Goal: Task Accomplishment & Management: Manage account settings

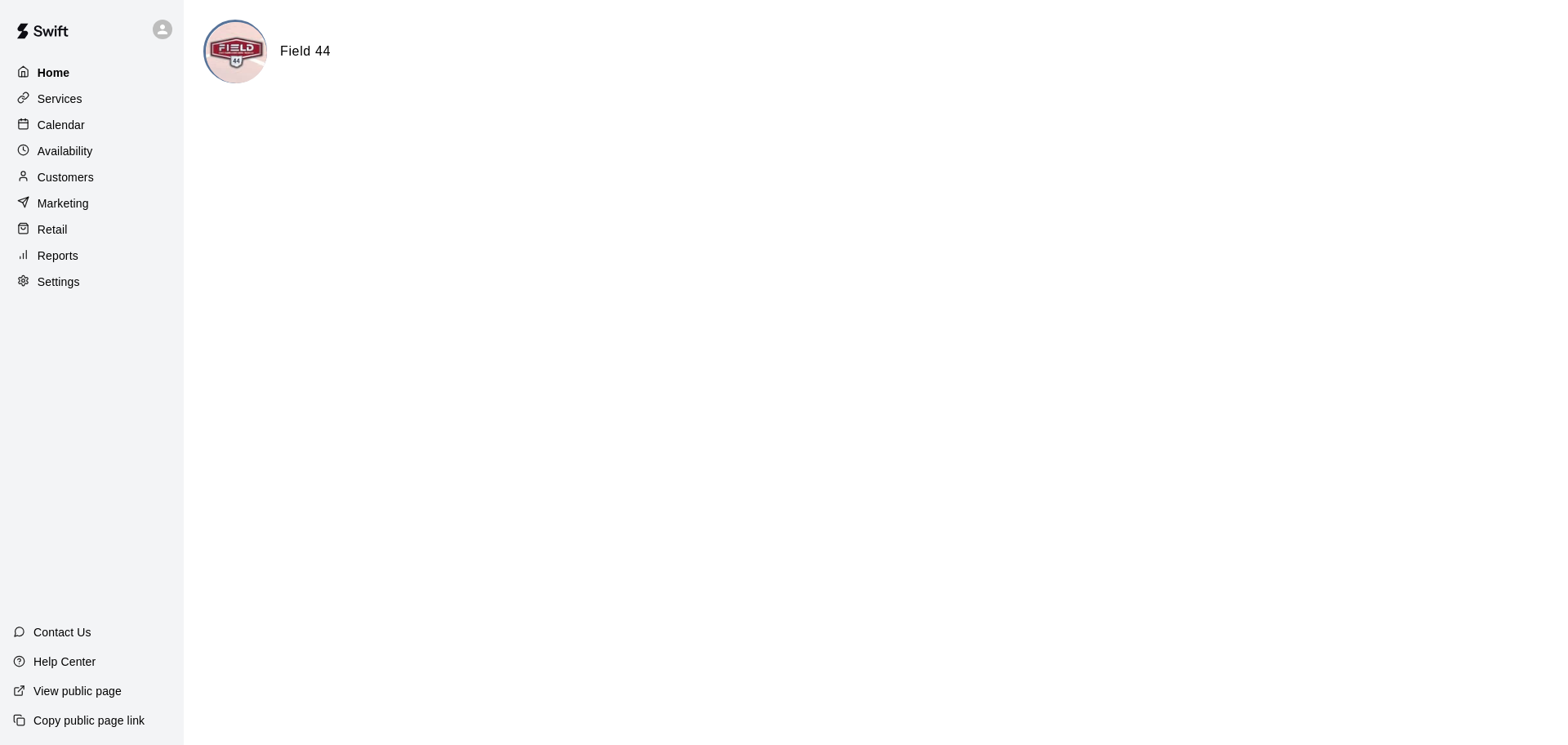
click at [46, 72] on p "Home" at bounding box center [54, 72] width 33 height 16
click at [69, 126] on p "Calendar" at bounding box center [61, 124] width 48 height 16
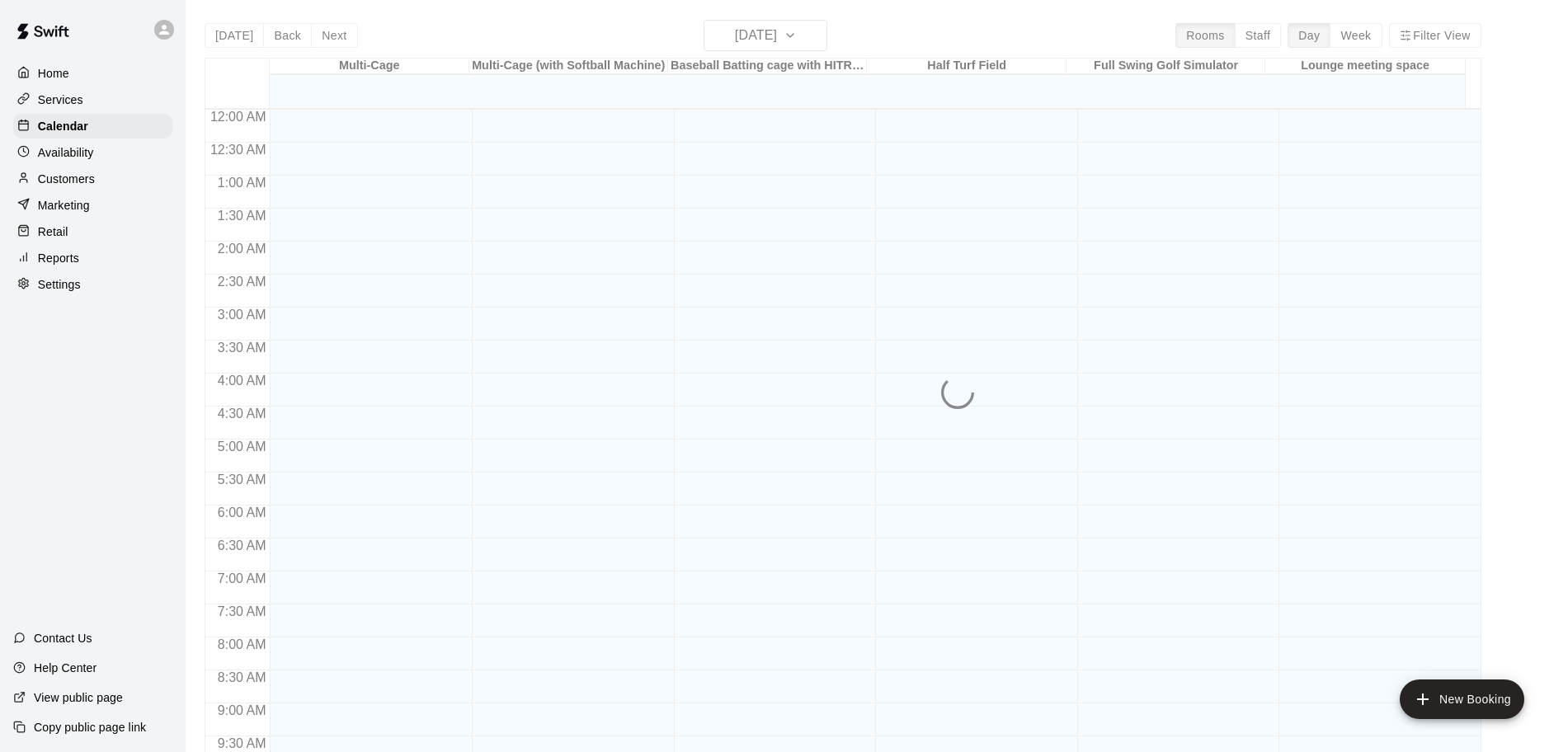
scroll to position [854, 0]
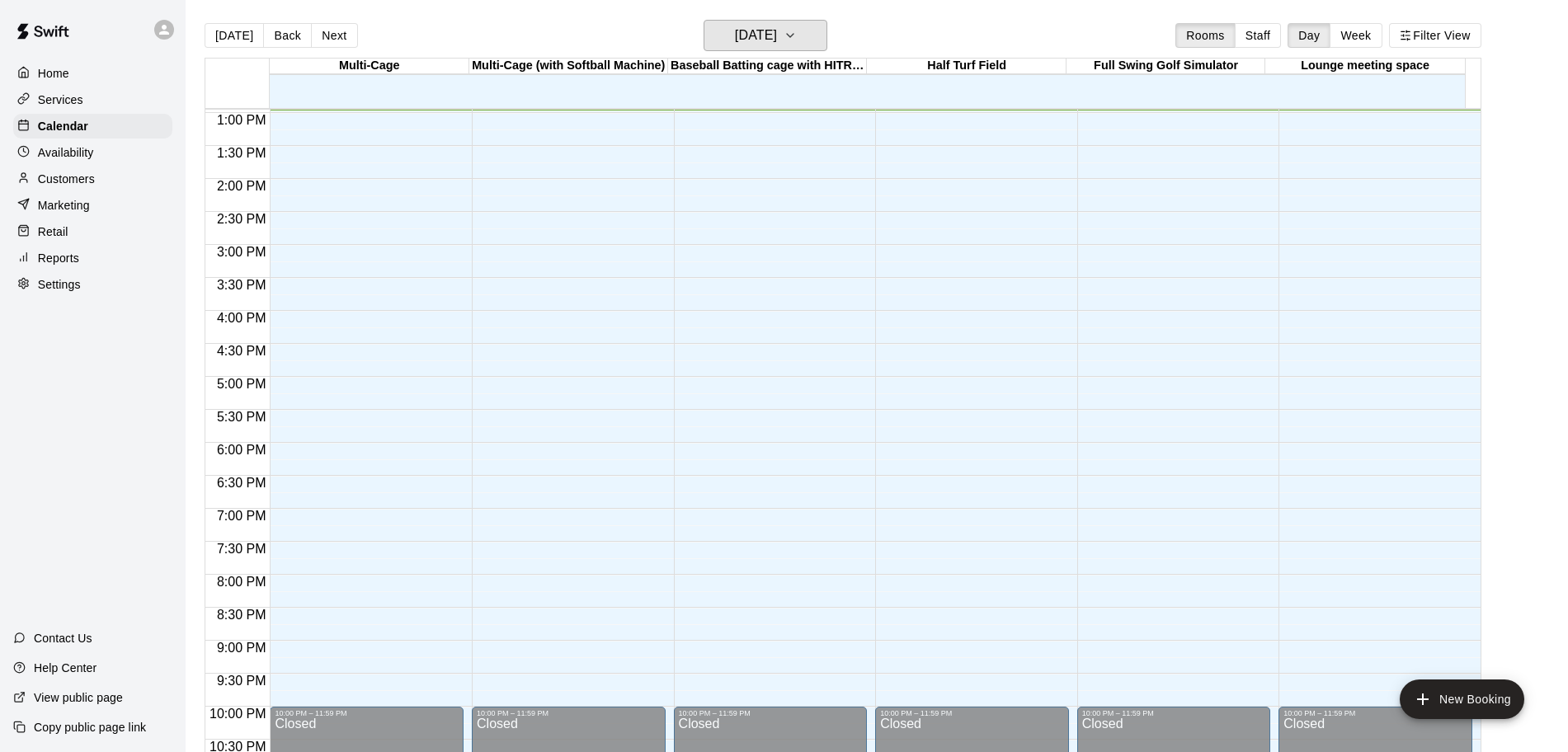
click at [788, 50] on button "[DATE]" at bounding box center [766, 35] width 124 height 31
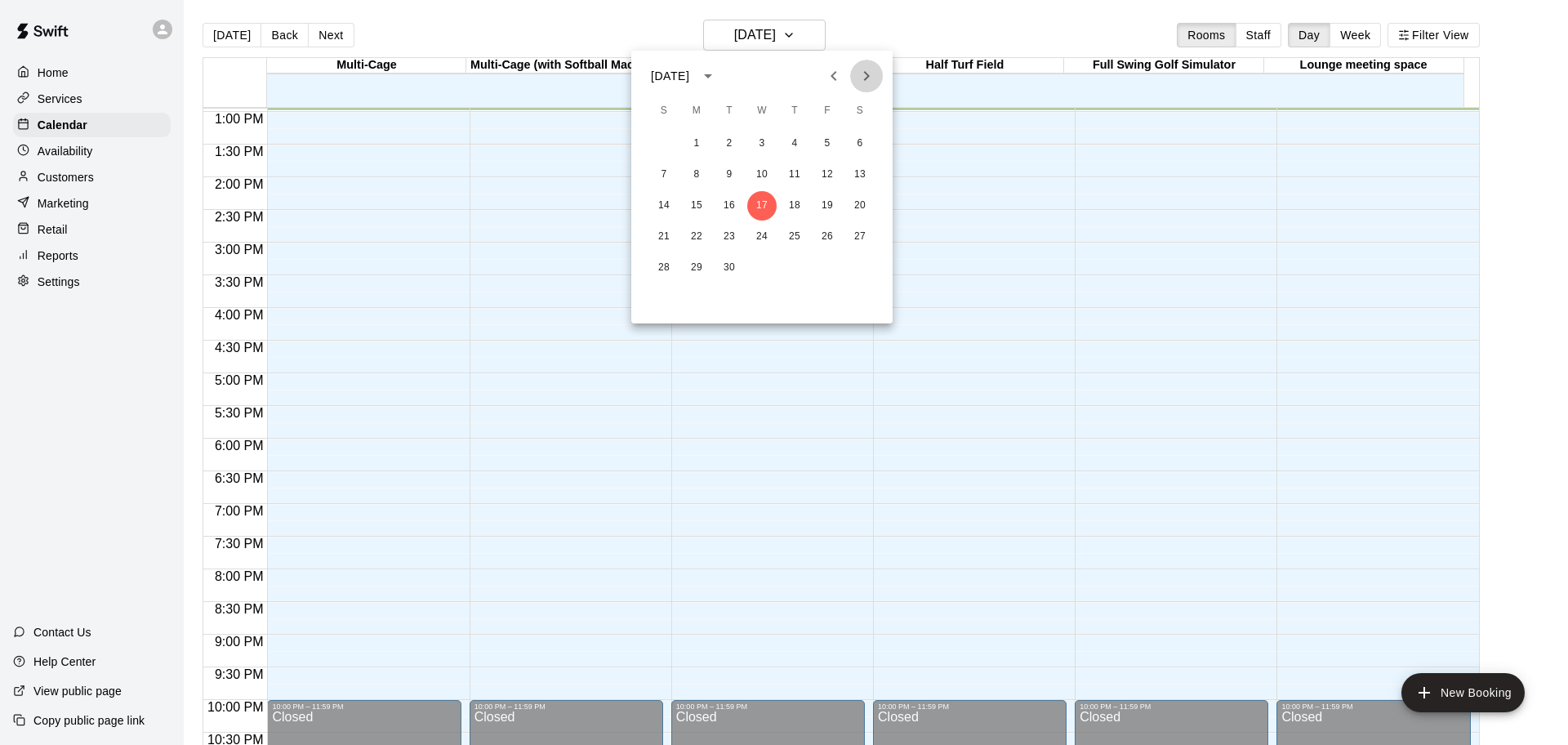
click at [870, 80] on icon "Next month" at bounding box center [866, 75] width 19 height 19
click at [859, 147] on button "4" at bounding box center [859, 143] width 29 height 29
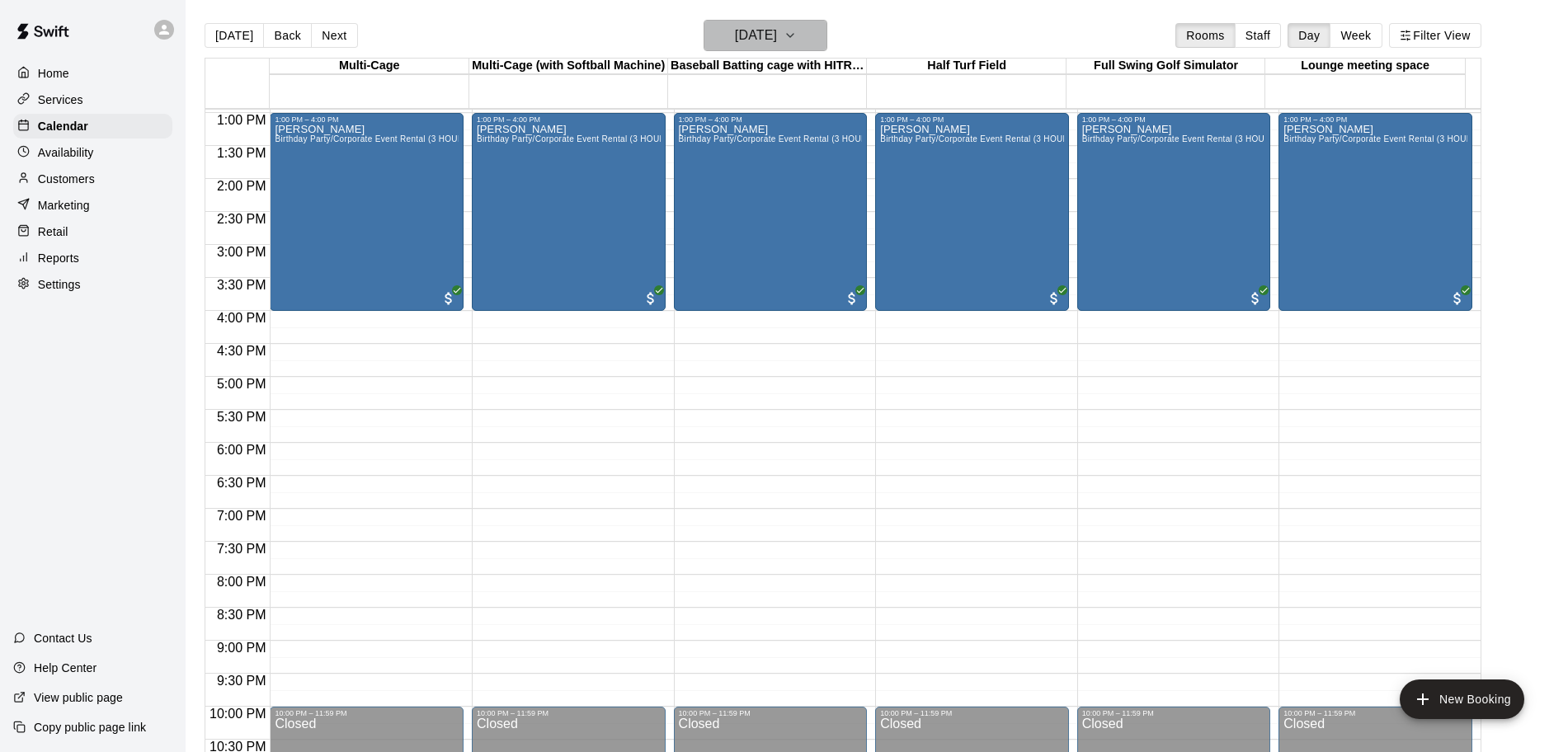
click at [777, 44] on h6 "[DATE]" at bounding box center [756, 35] width 42 height 23
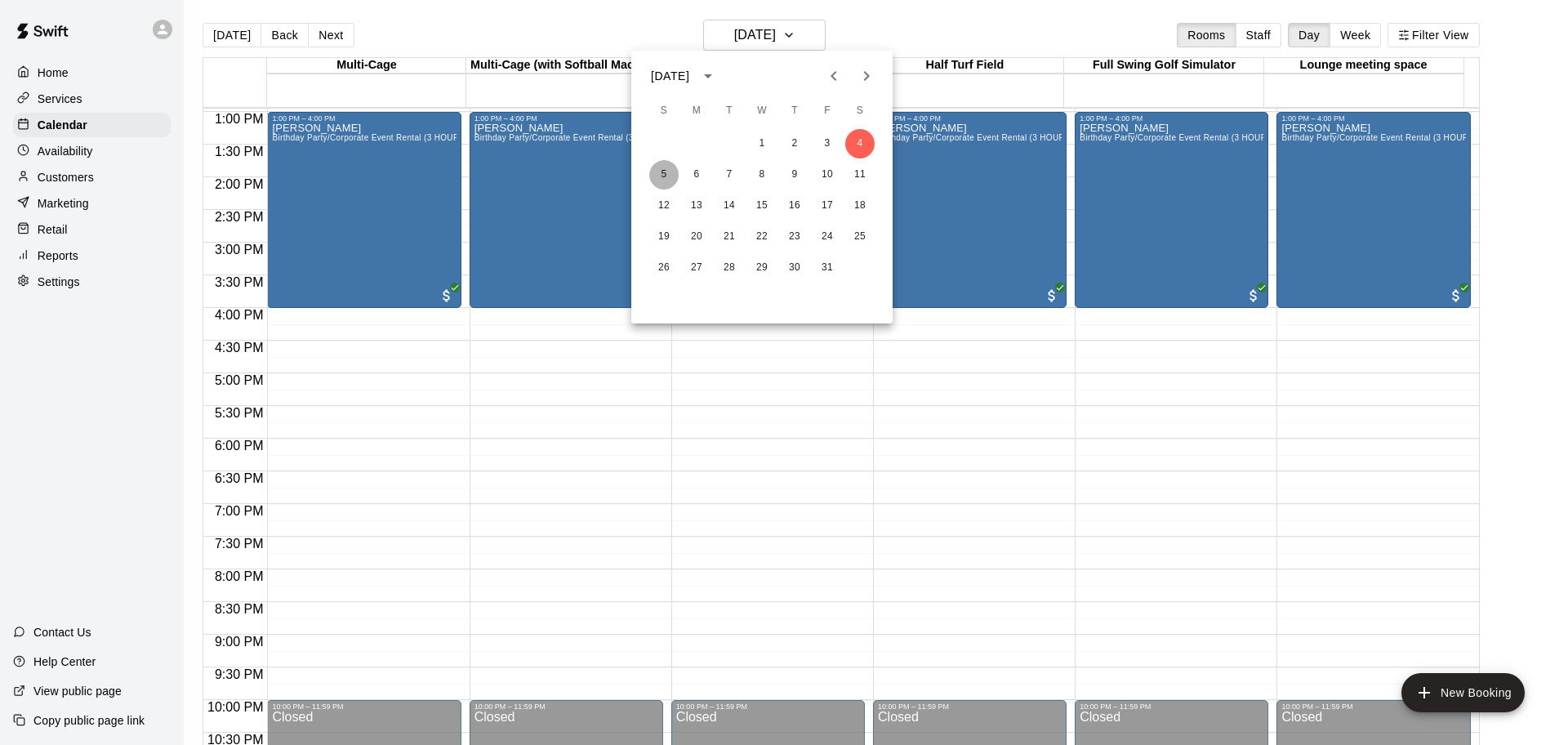
click at [661, 166] on button "5" at bounding box center [663, 174] width 29 height 29
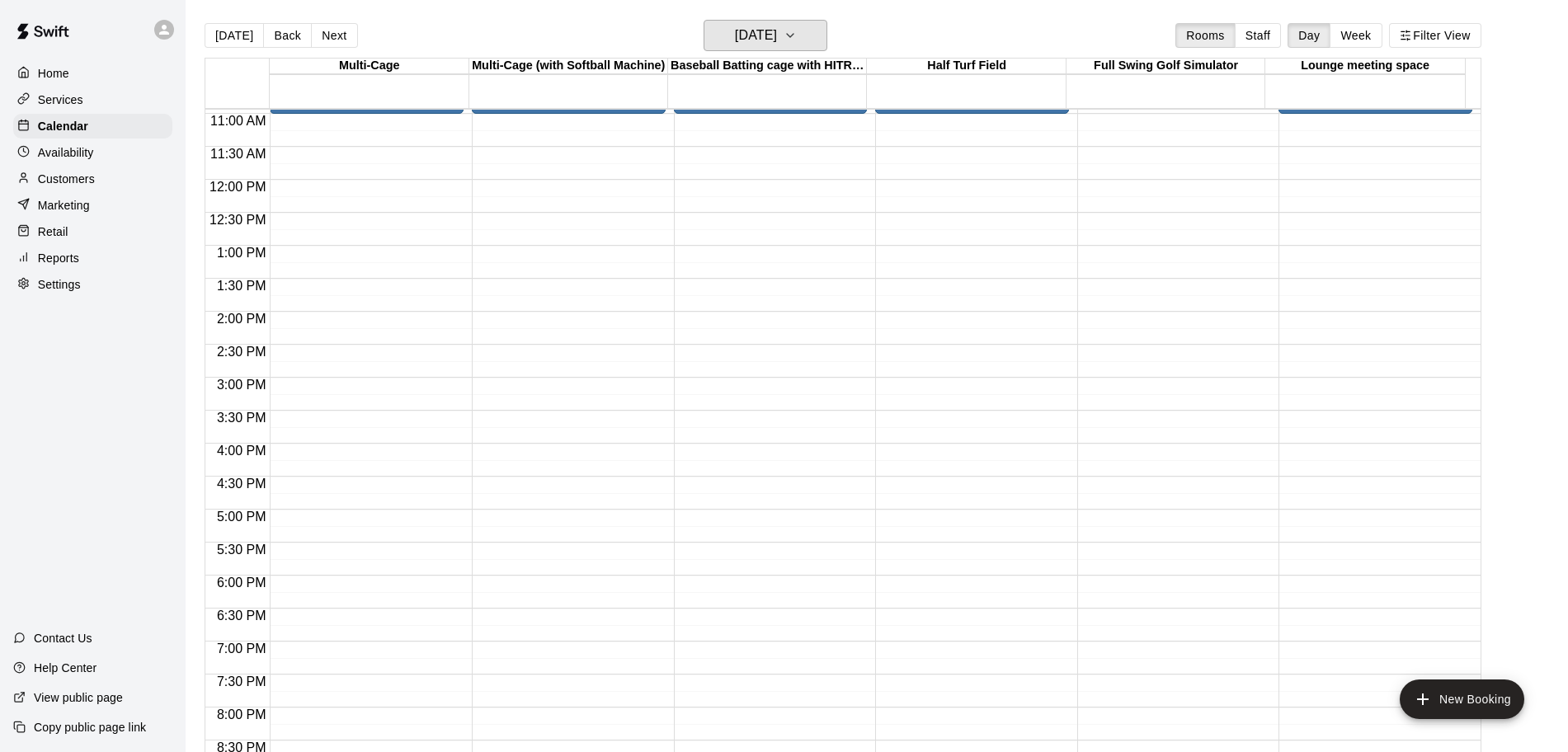
scroll to position [924, 0]
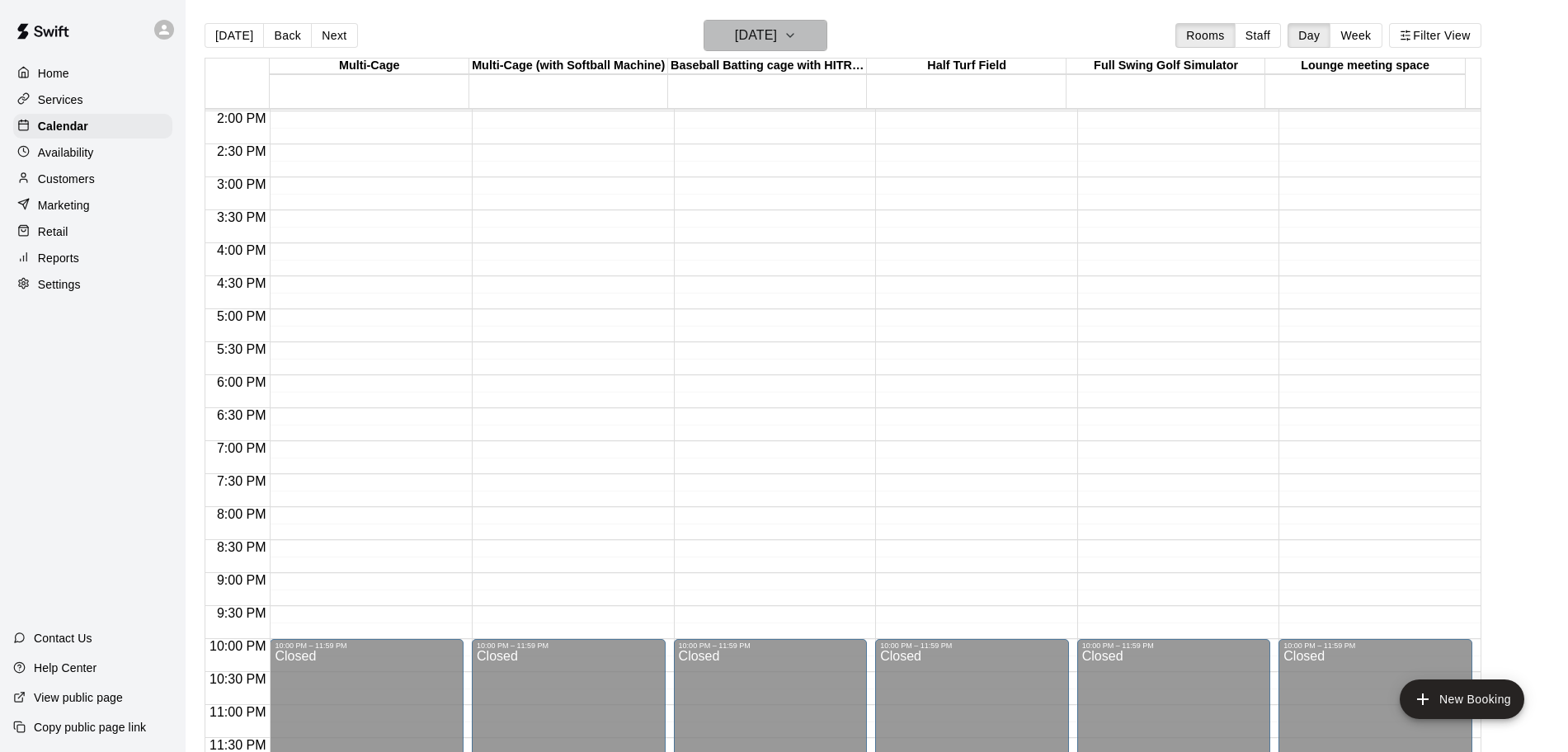
click at [740, 41] on h6 "[DATE]" at bounding box center [756, 35] width 42 height 23
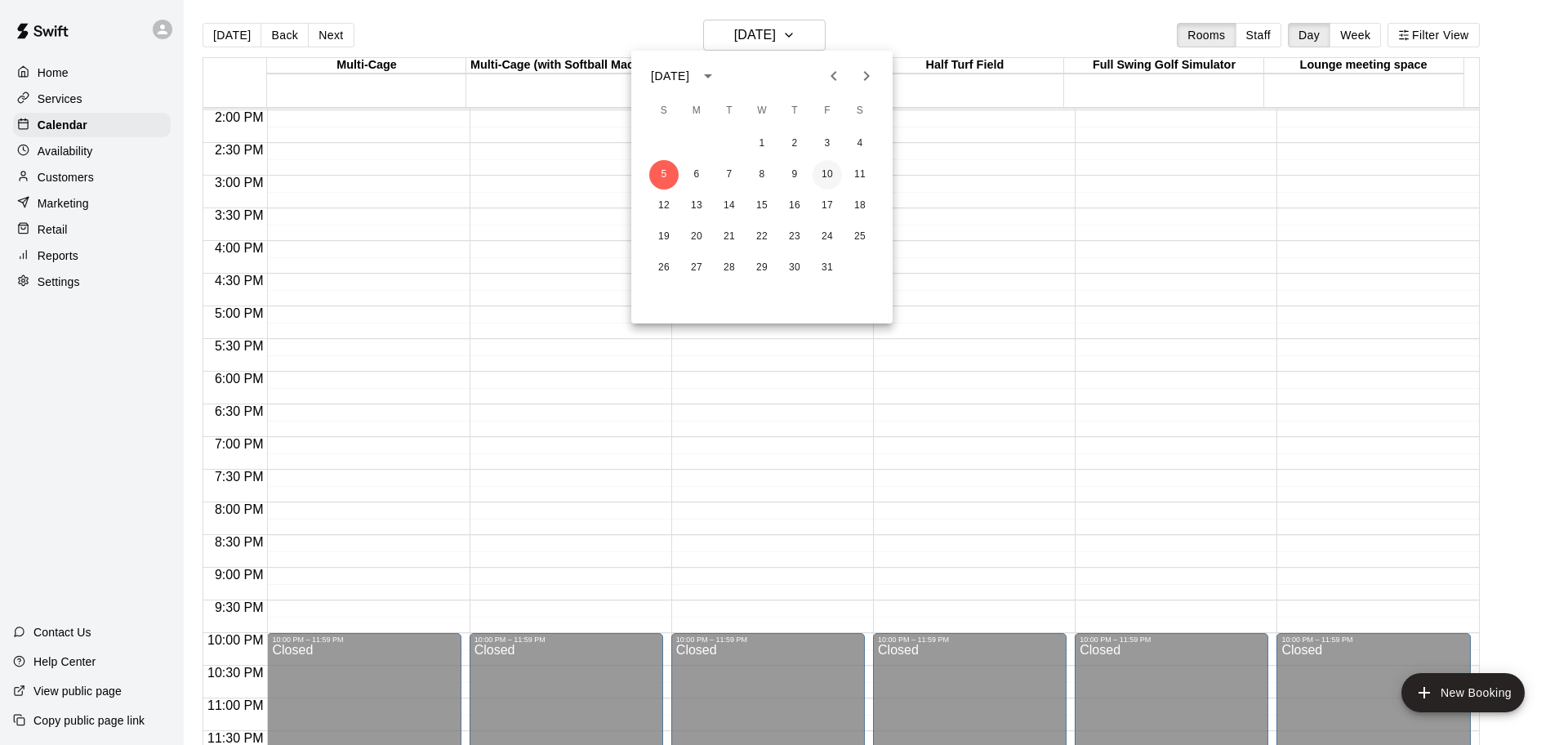
drag, startPoint x: 829, startPoint y: 167, endPoint x: 834, endPoint y: 182, distance: 15.8
click at [829, 169] on button "10" at bounding box center [827, 174] width 29 height 29
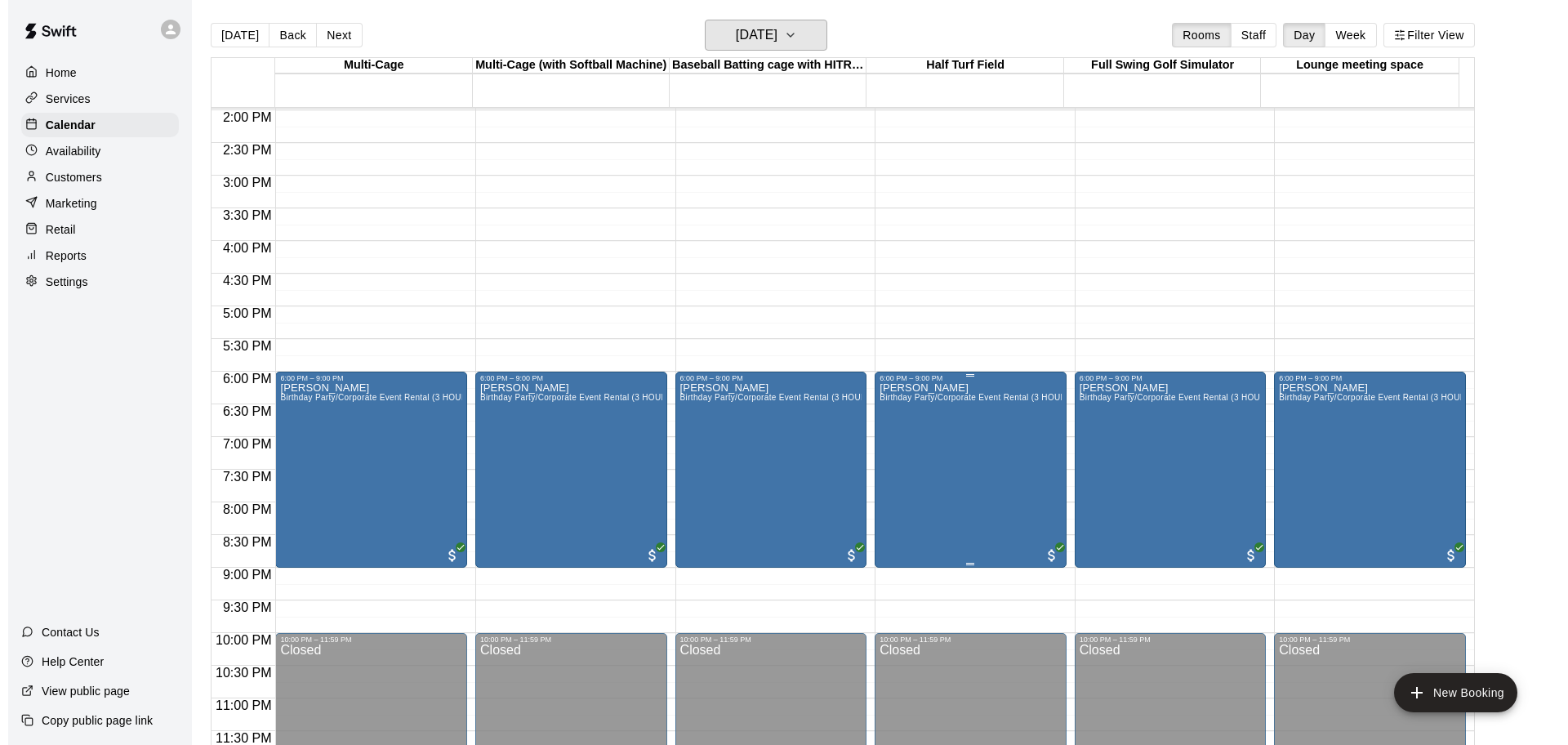
scroll to position [26, 0]
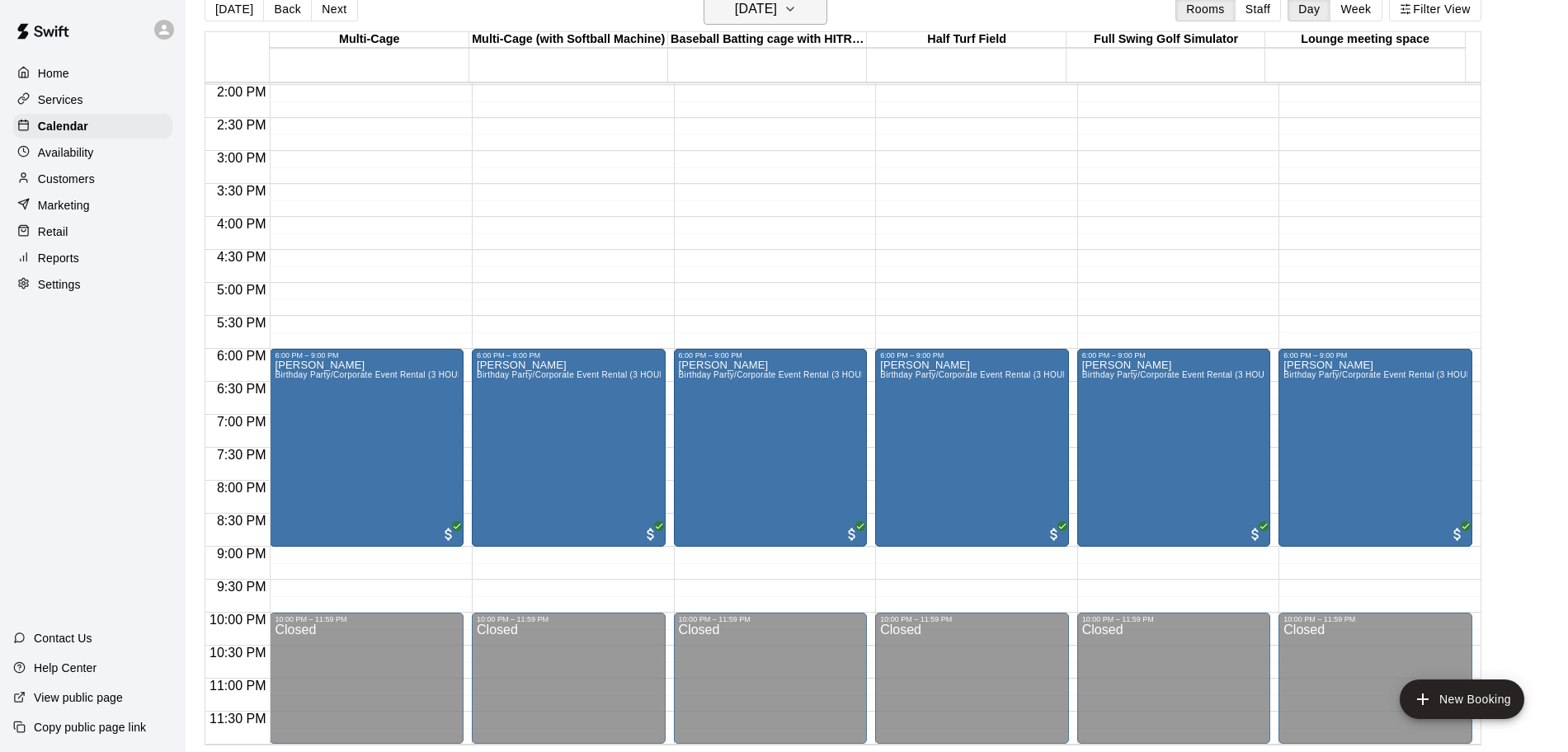
click at [775, 15] on h6 "[DATE]" at bounding box center [756, 8] width 42 height 23
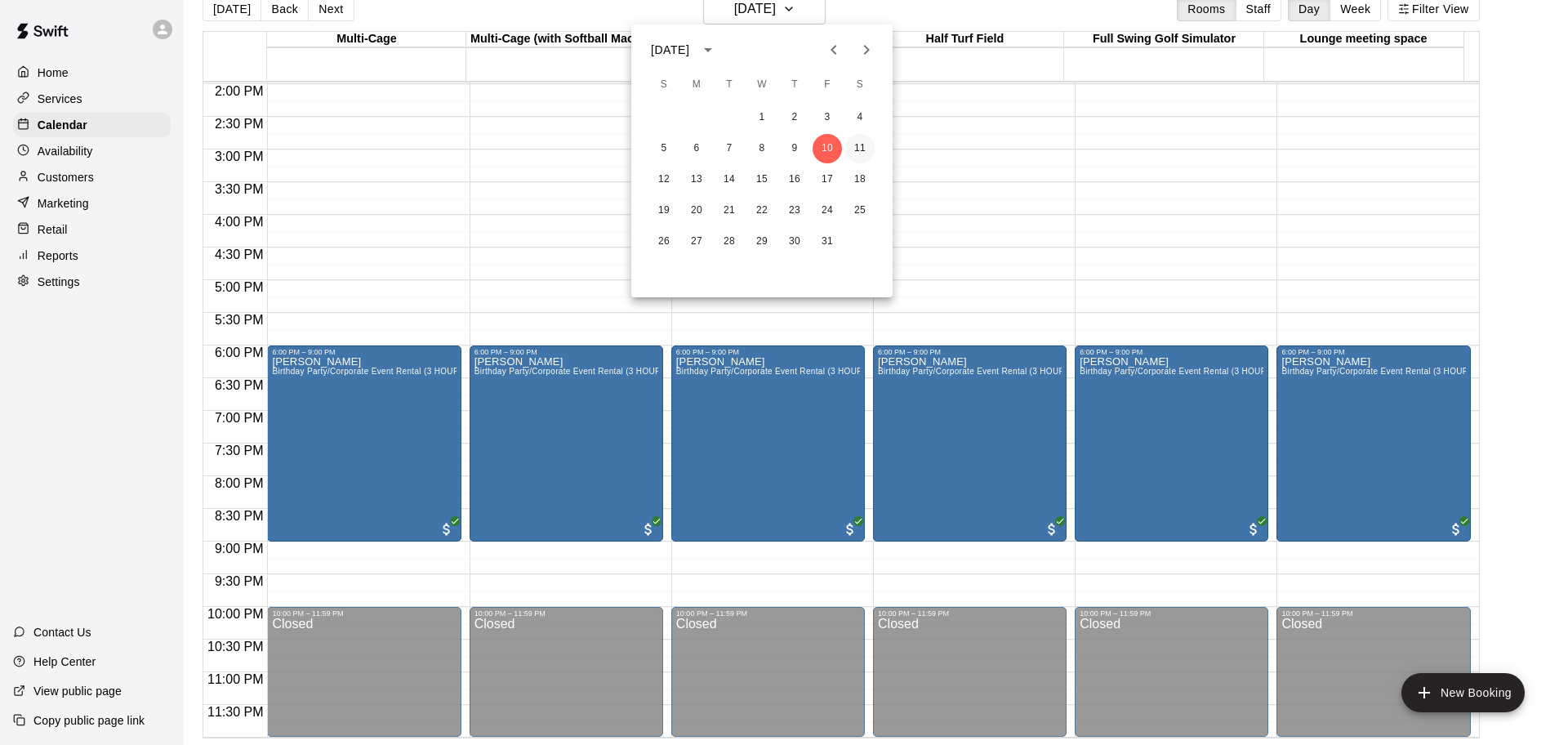
click at [864, 150] on button "11" at bounding box center [859, 148] width 29 height 29
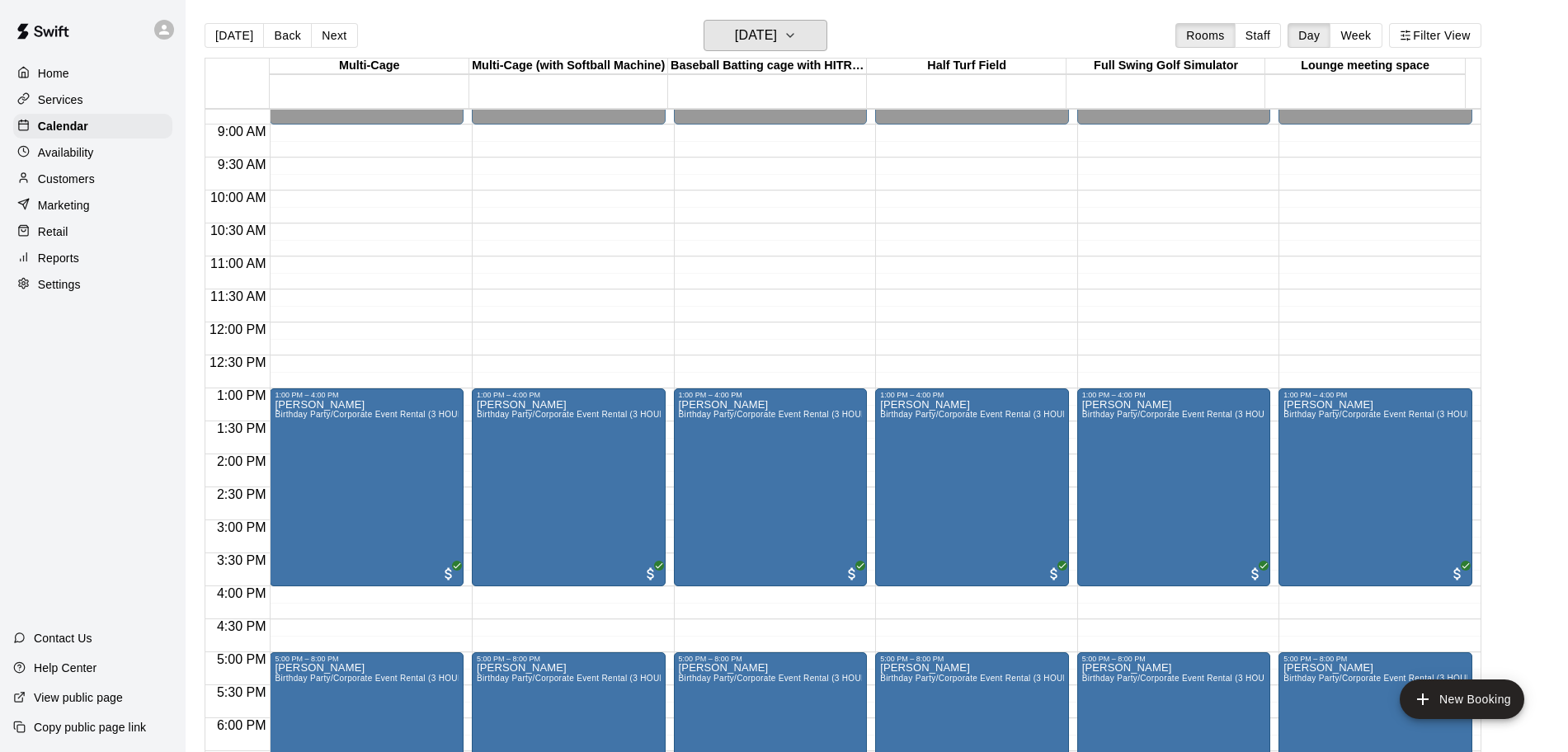
scroll to position [614, 0]
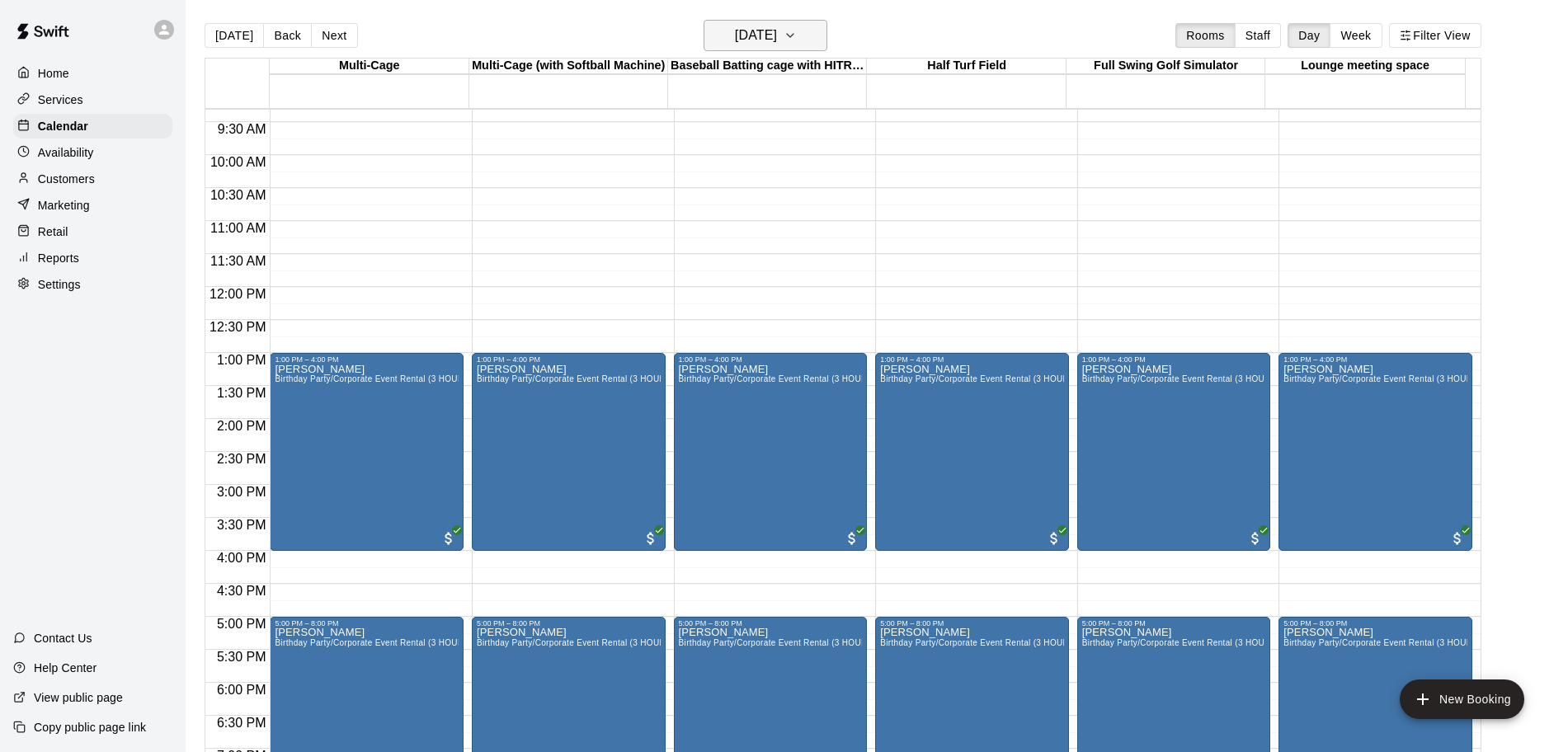
click at [762, 48] on button "[DATE]" at bounding box center [766, 35] width 124 height 31
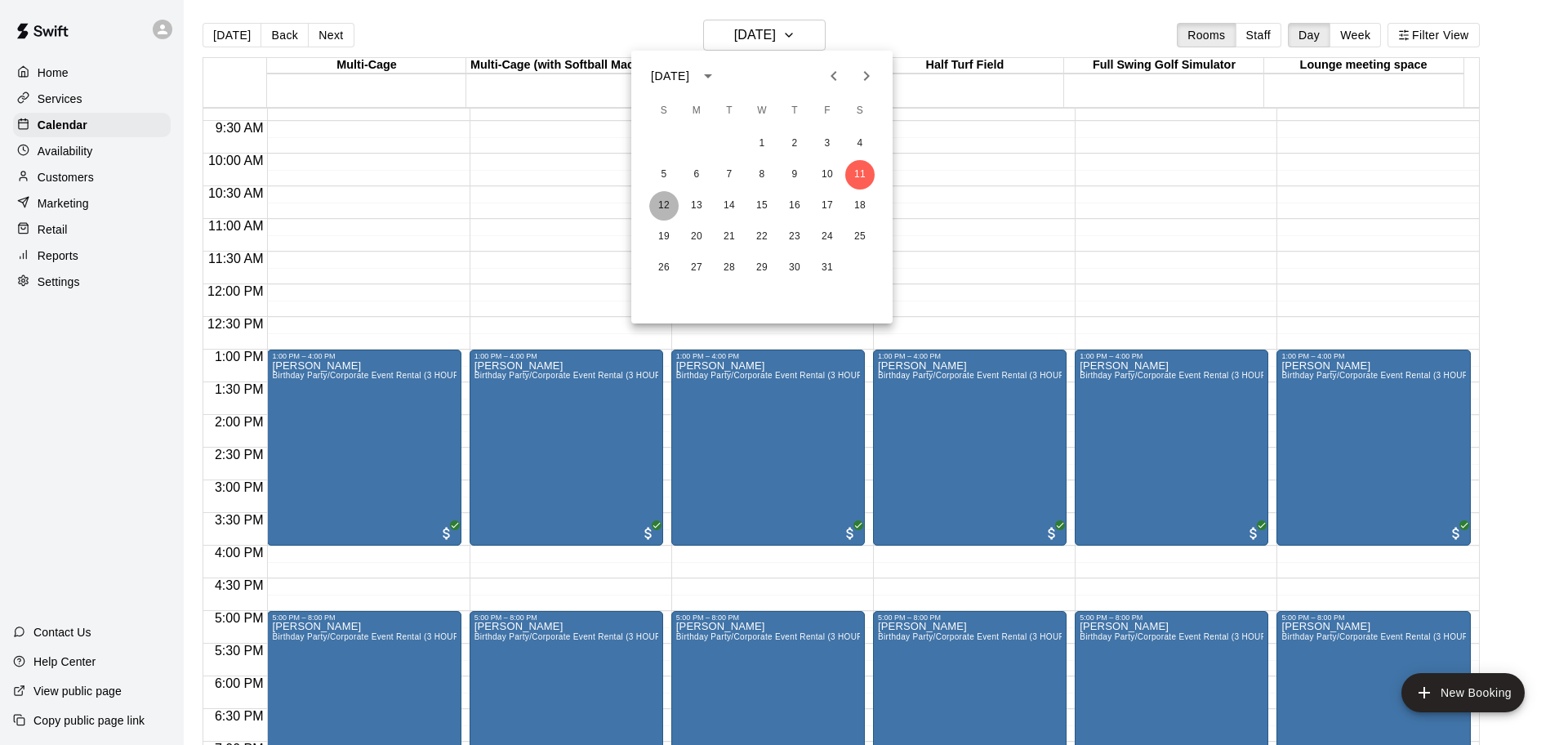
click at [663, 202] on button "12" at bounding box center [663, 205] width 29 height 29
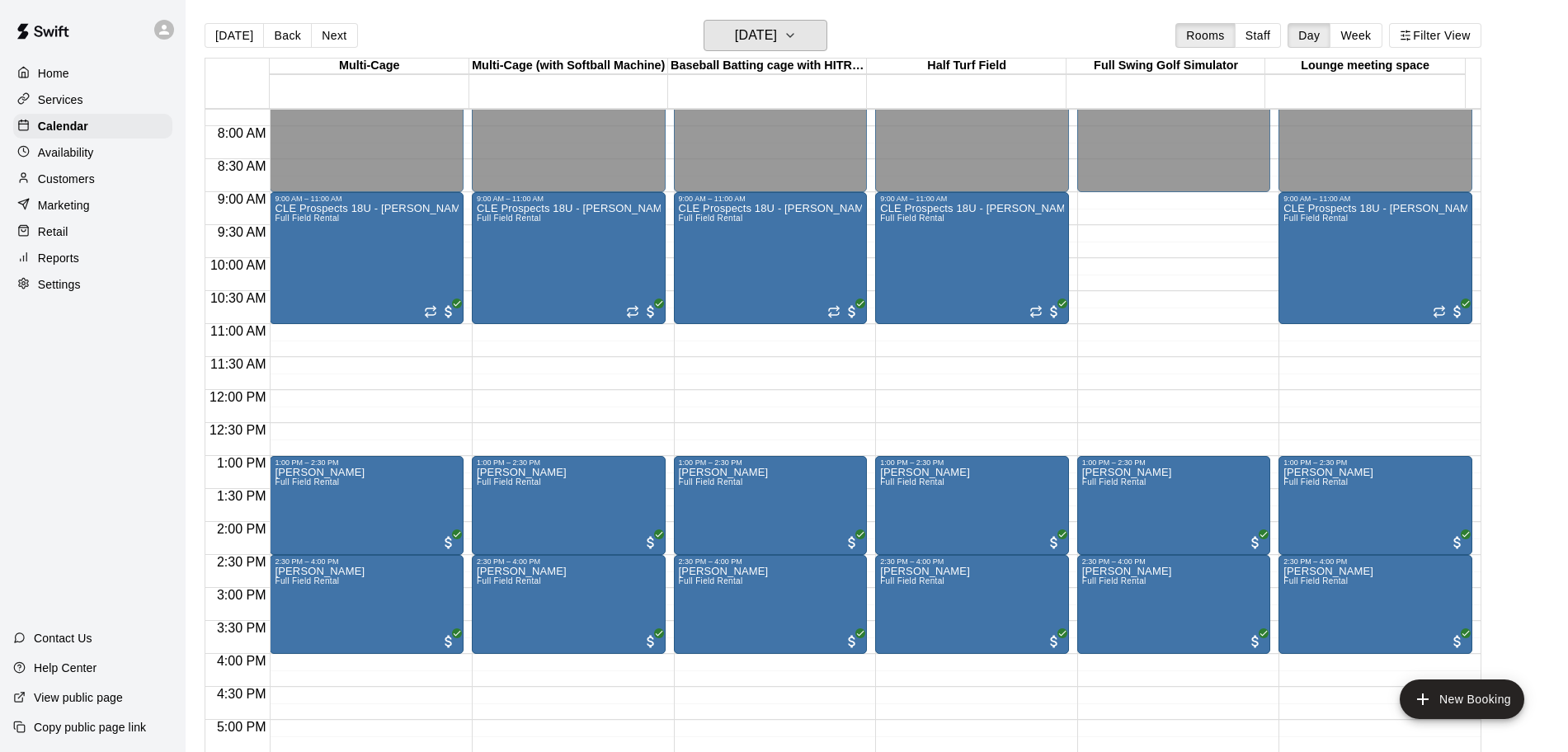
scroll to position [717, 0]
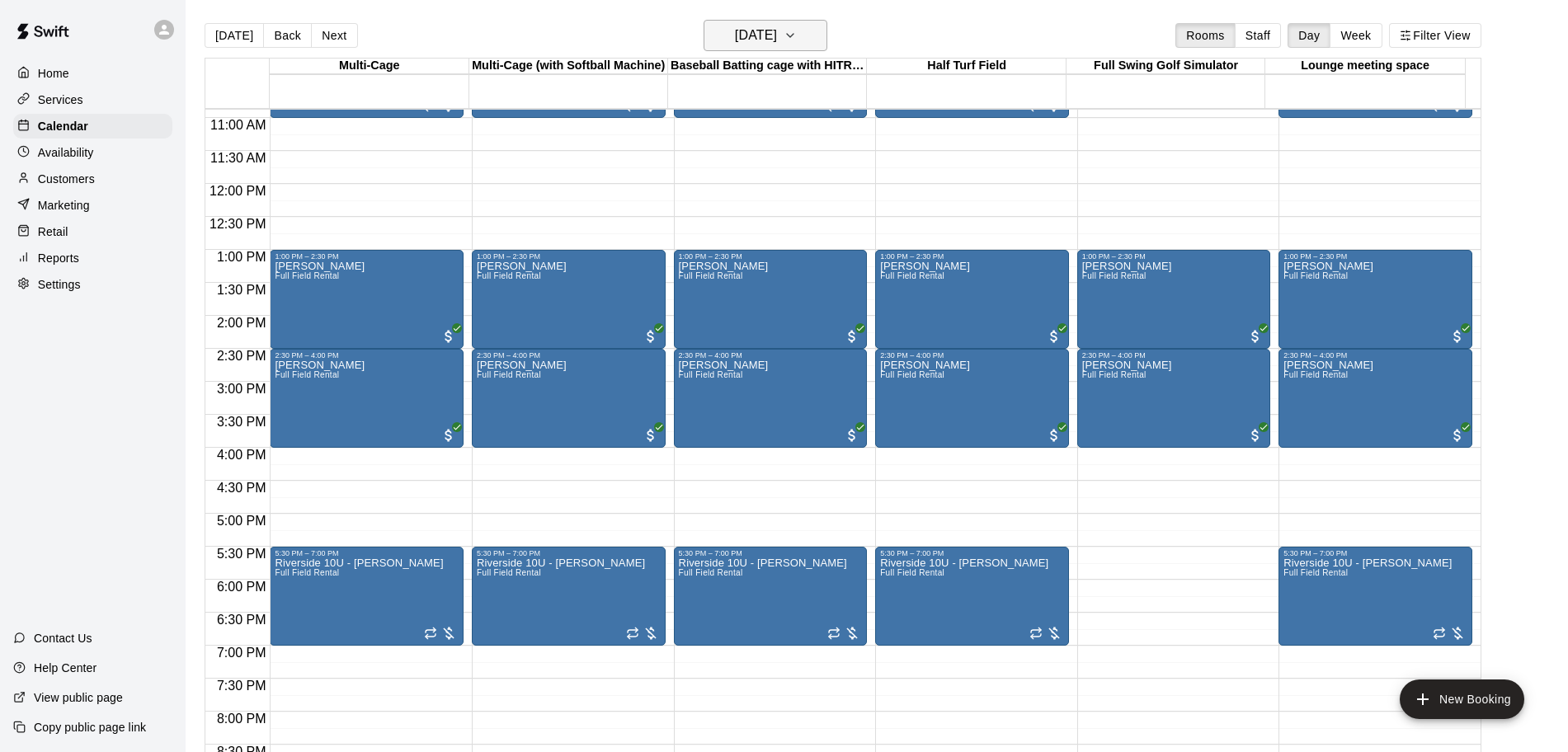
click at [766, 43] on h6 "[DATE]" at bounding box center [756, 35] width 42 height 23
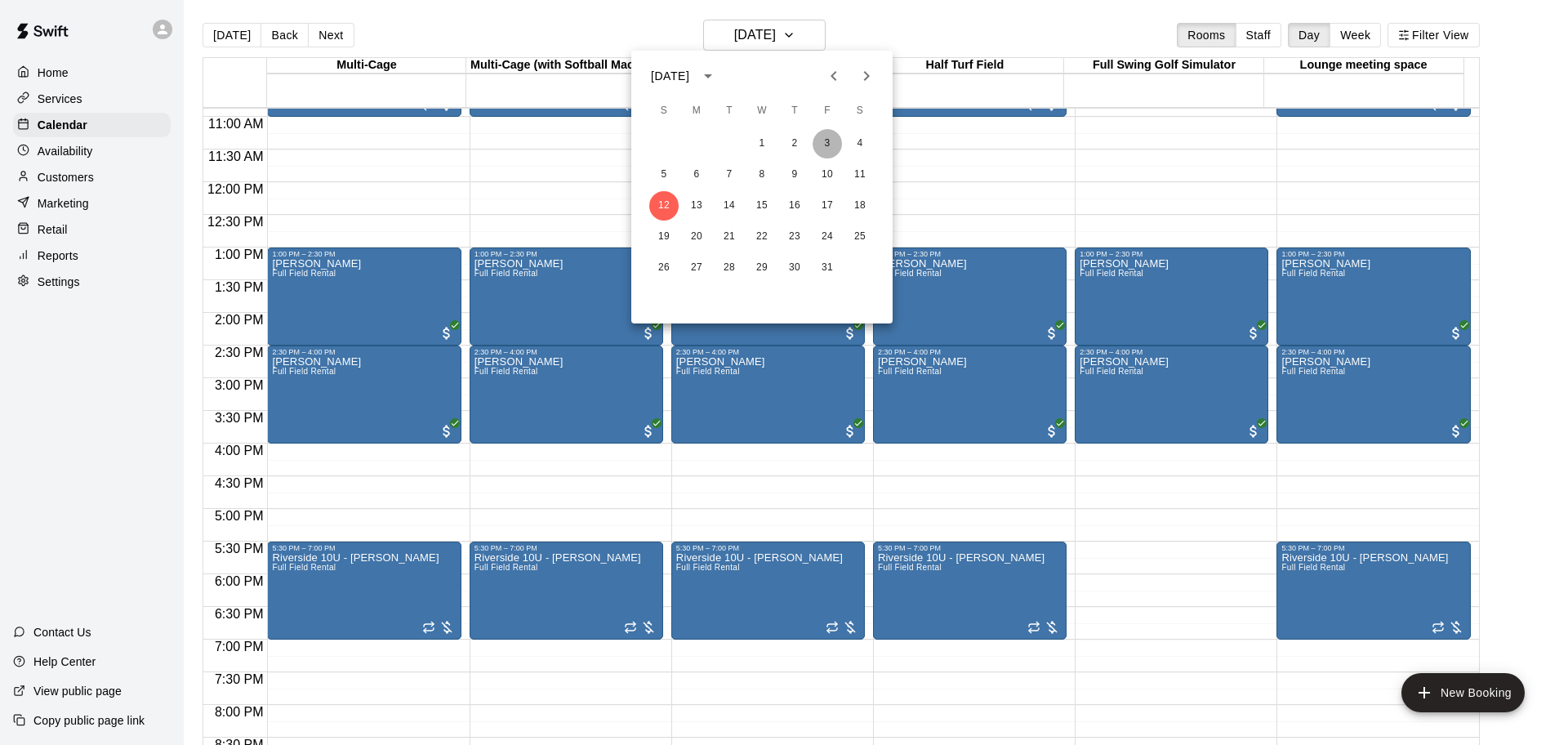
click at [830, 137] on button "3" at bounding box center [827, 143] width 29 height 29
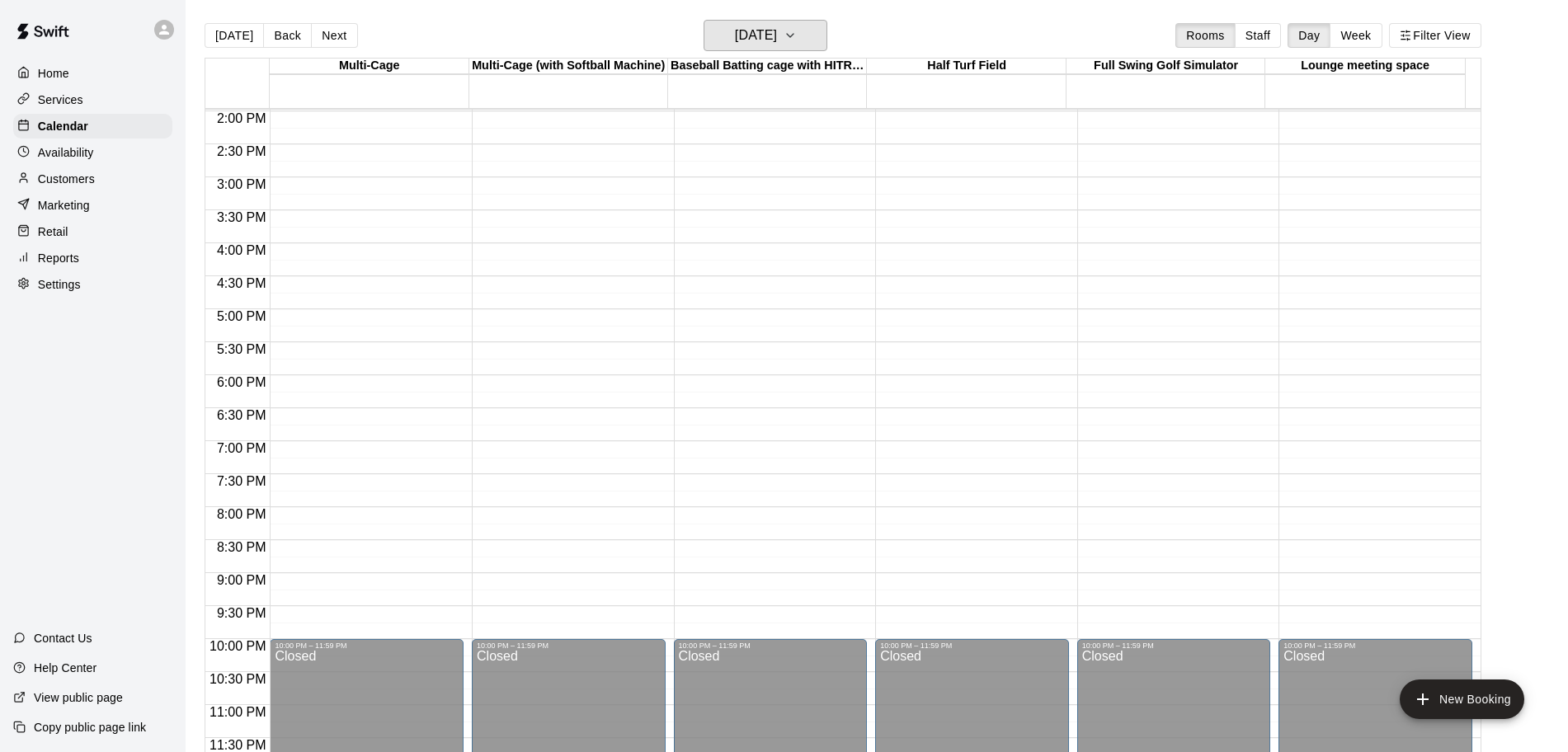
scroll to position [305, 0]
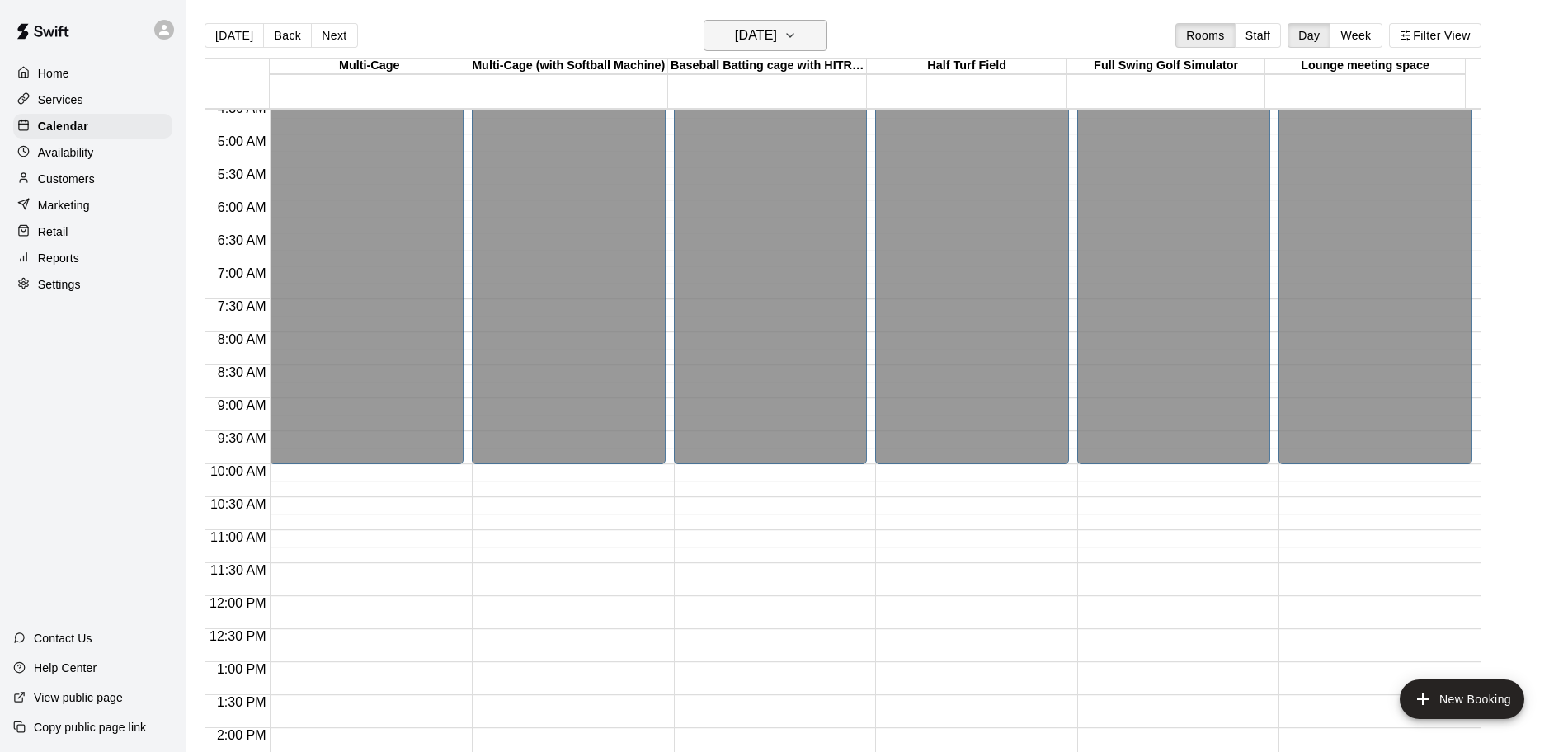
click at [777, 40] on h6 "[DATE]" at bounding box center [756, 35] width 42 height 23
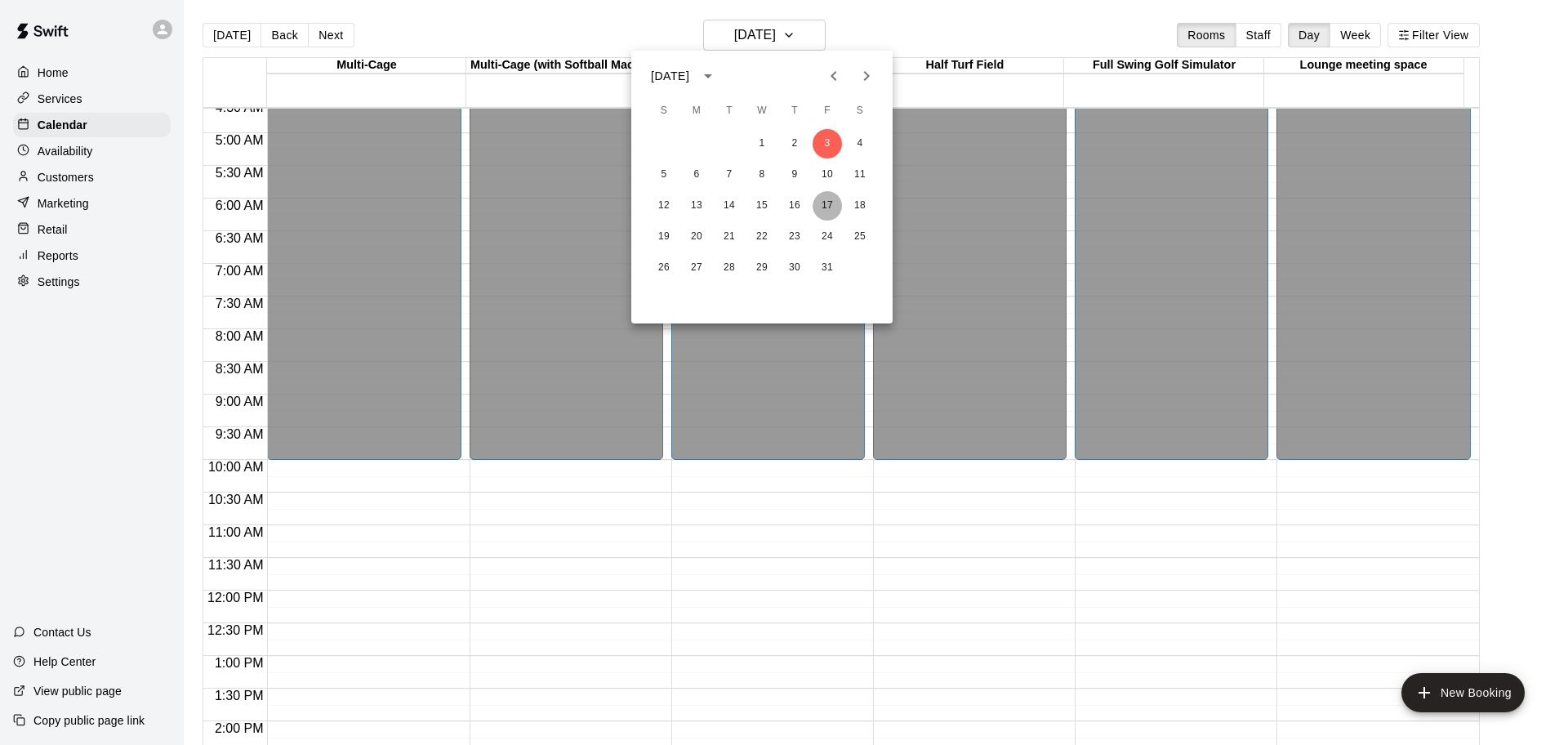
click at [822, 204] on button "17" at bounding box center [827, 205] width 29 height 29
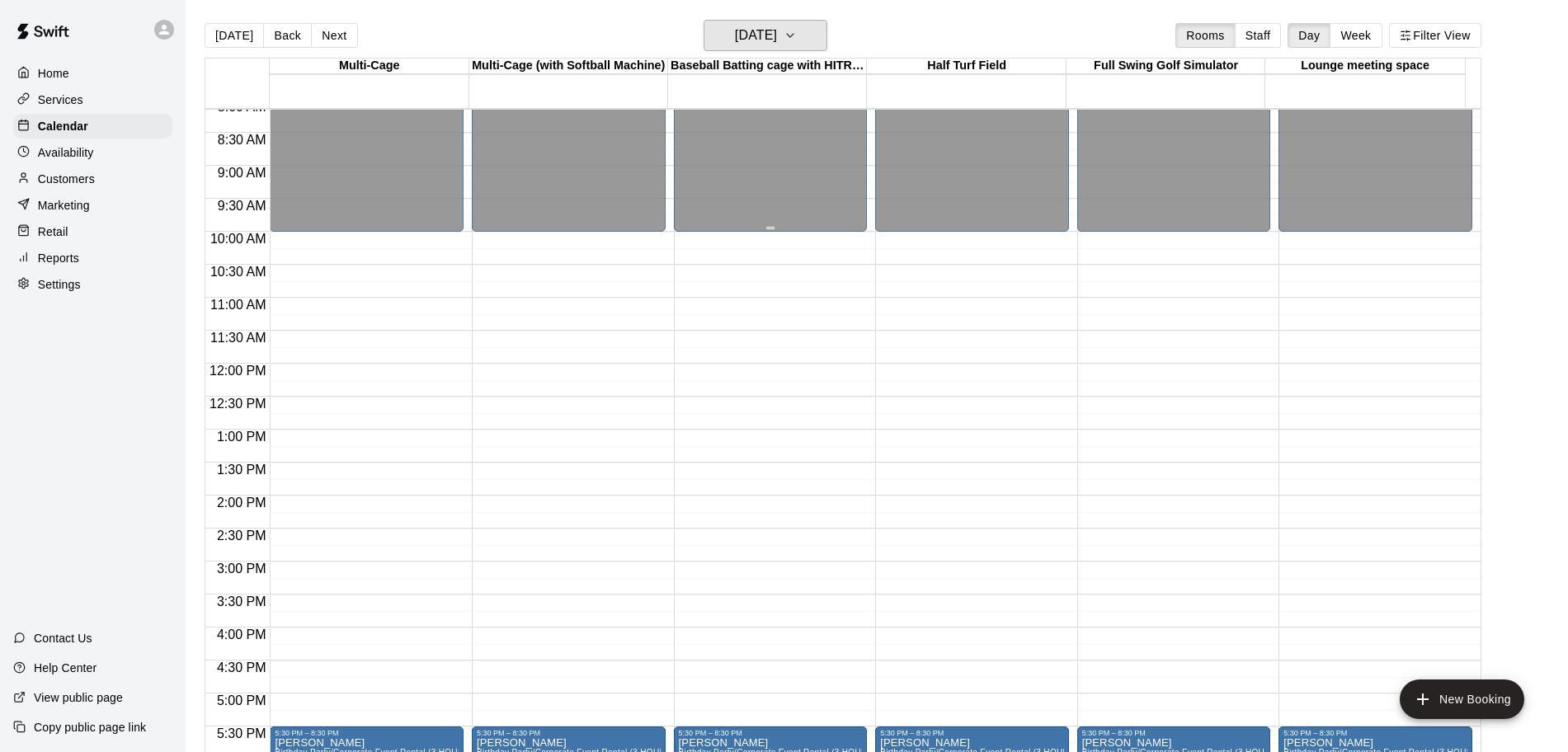
scroll to position [924, 0]
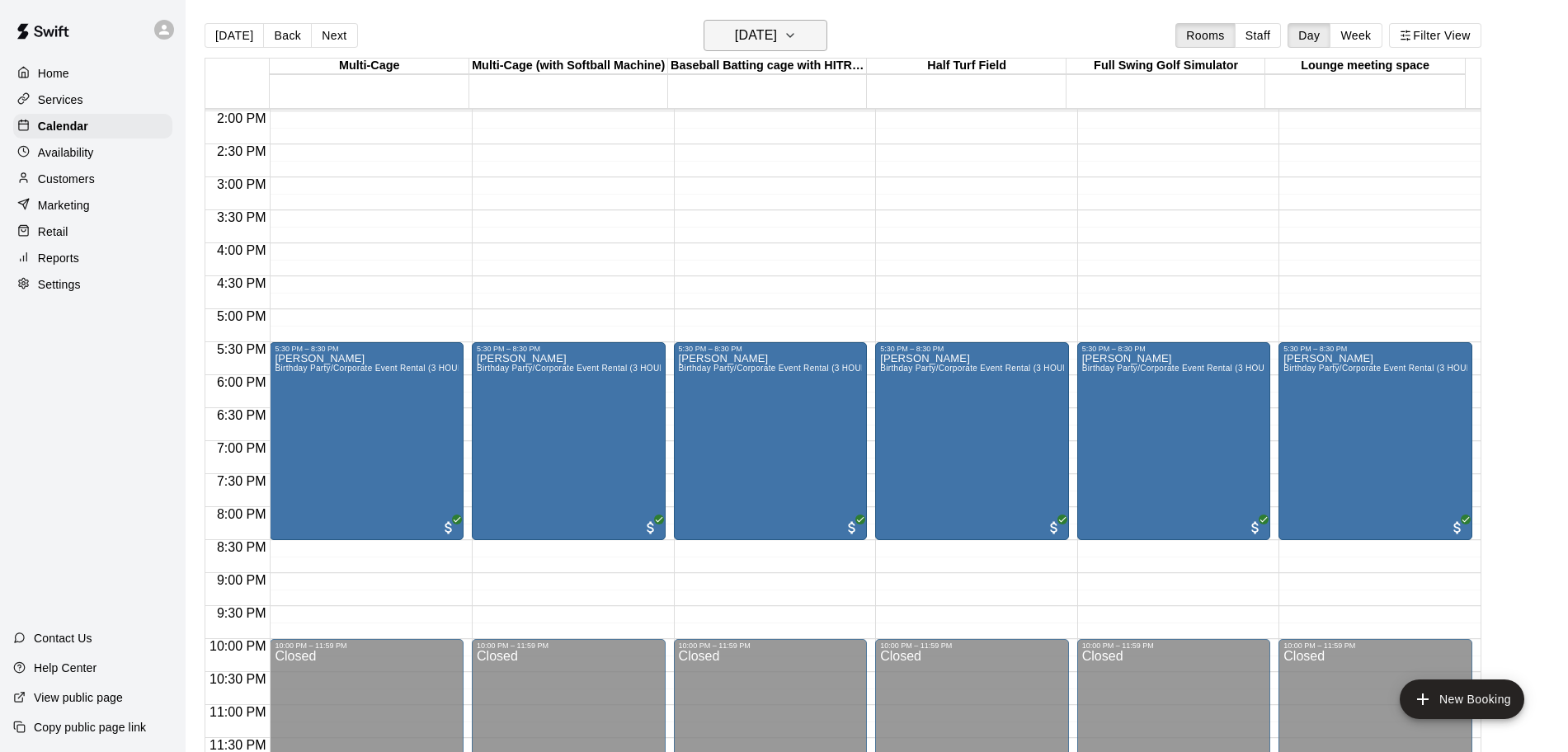
click at [777, 30] on h6 "[DATE]" at bounding box center [756, 35] width 42 height 23
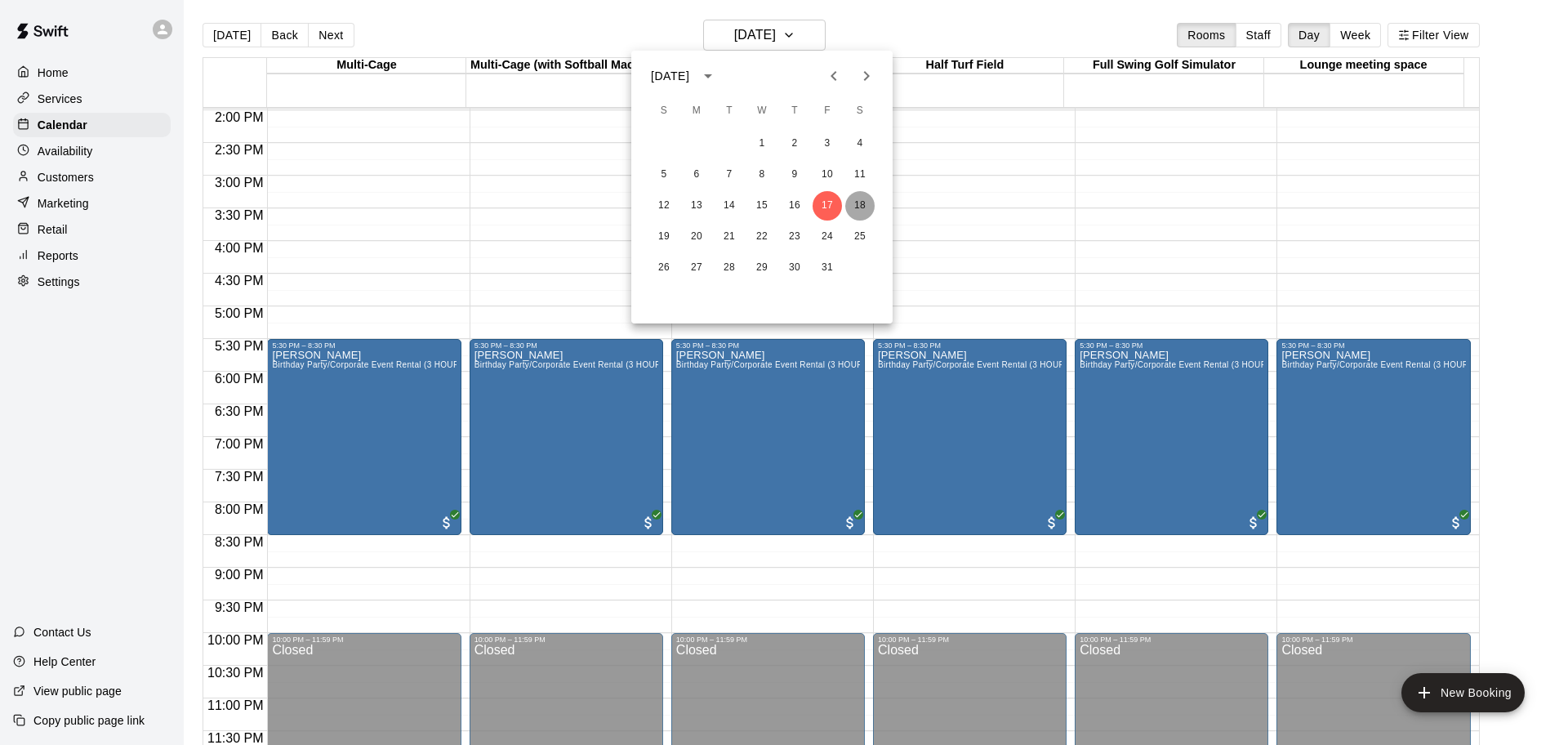
drag, startPoint x: 863, startPoint y: 199, endPoint x: 899, endPoint y: 278, distance: 86.8
click at [863, 200] on button "18" at bounding box center [859, 205] width 29 height 29
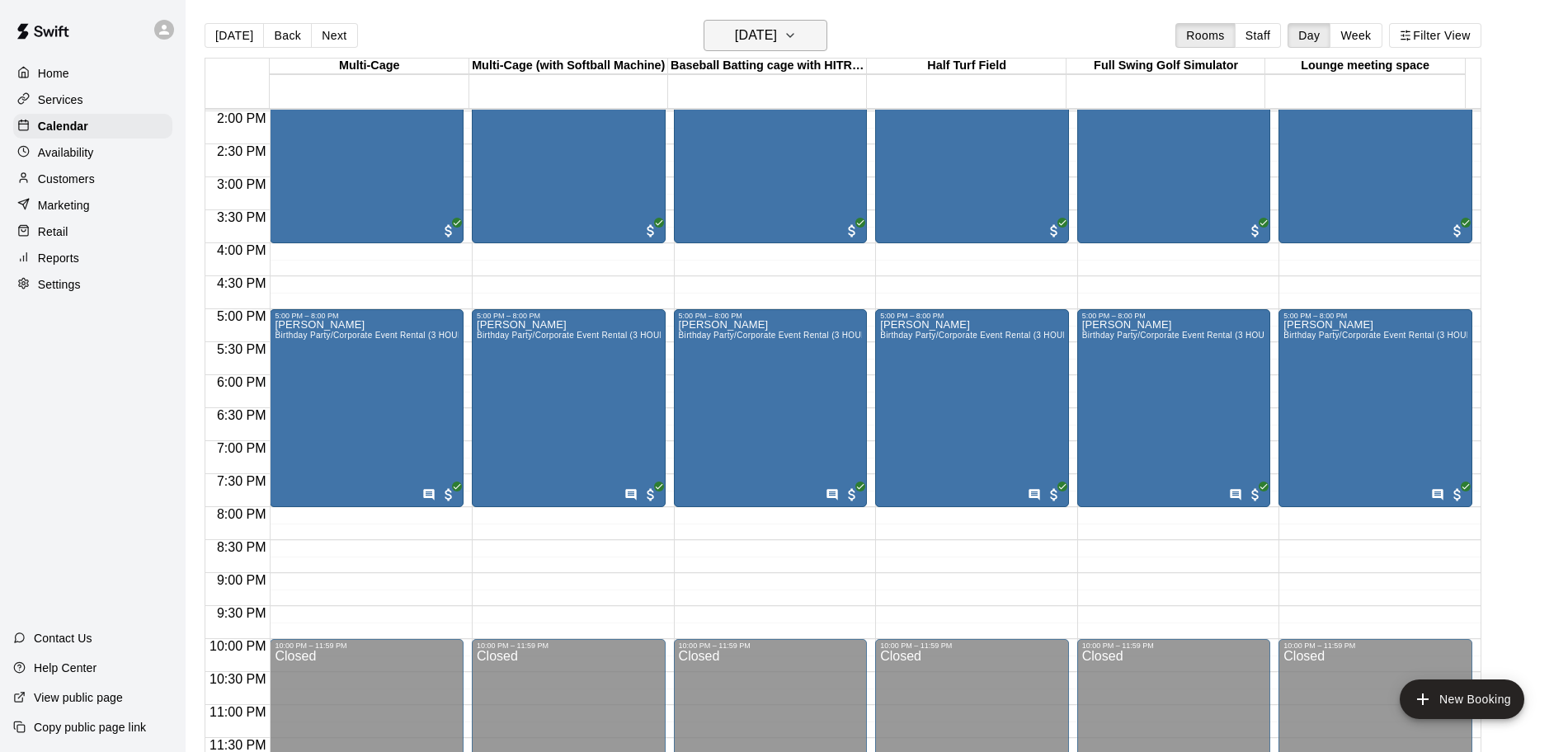
click at [777, 33] on h6 "[DATE]" at bounding box center [756, 35] width 42 height 23
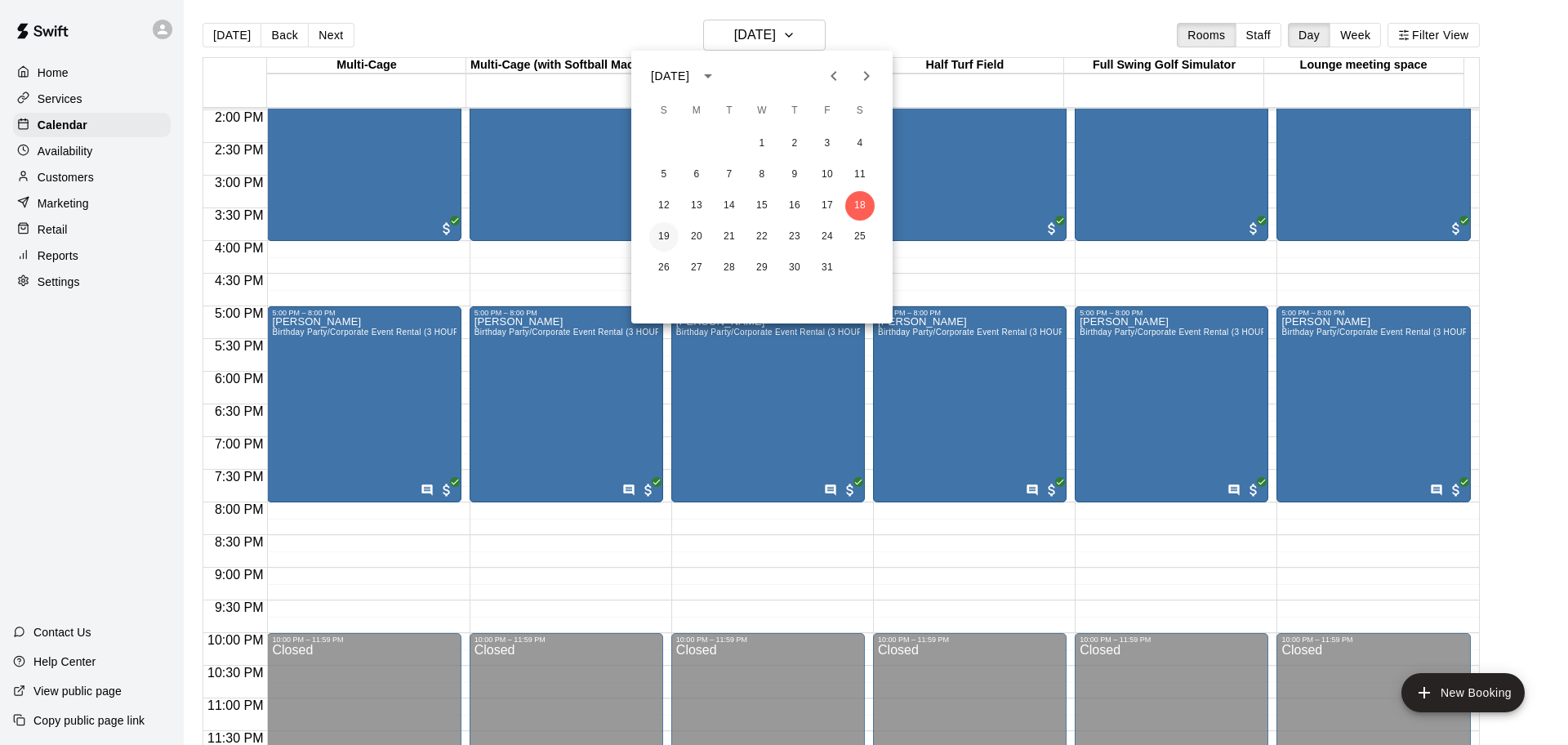
click at [665, 235] on button "19" at bounding box center [663, 236] width 29 height 29
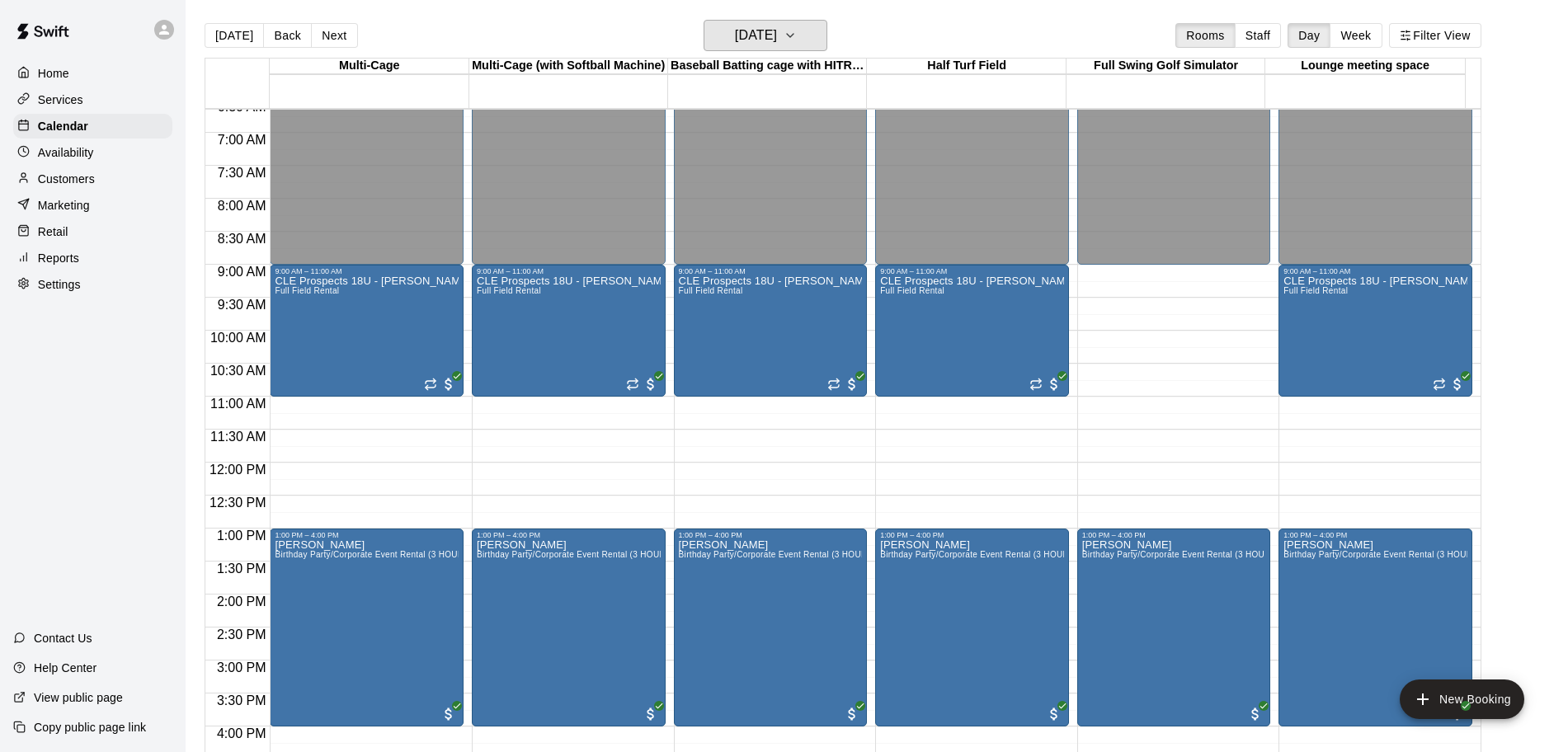
scroll to position [409, 0]
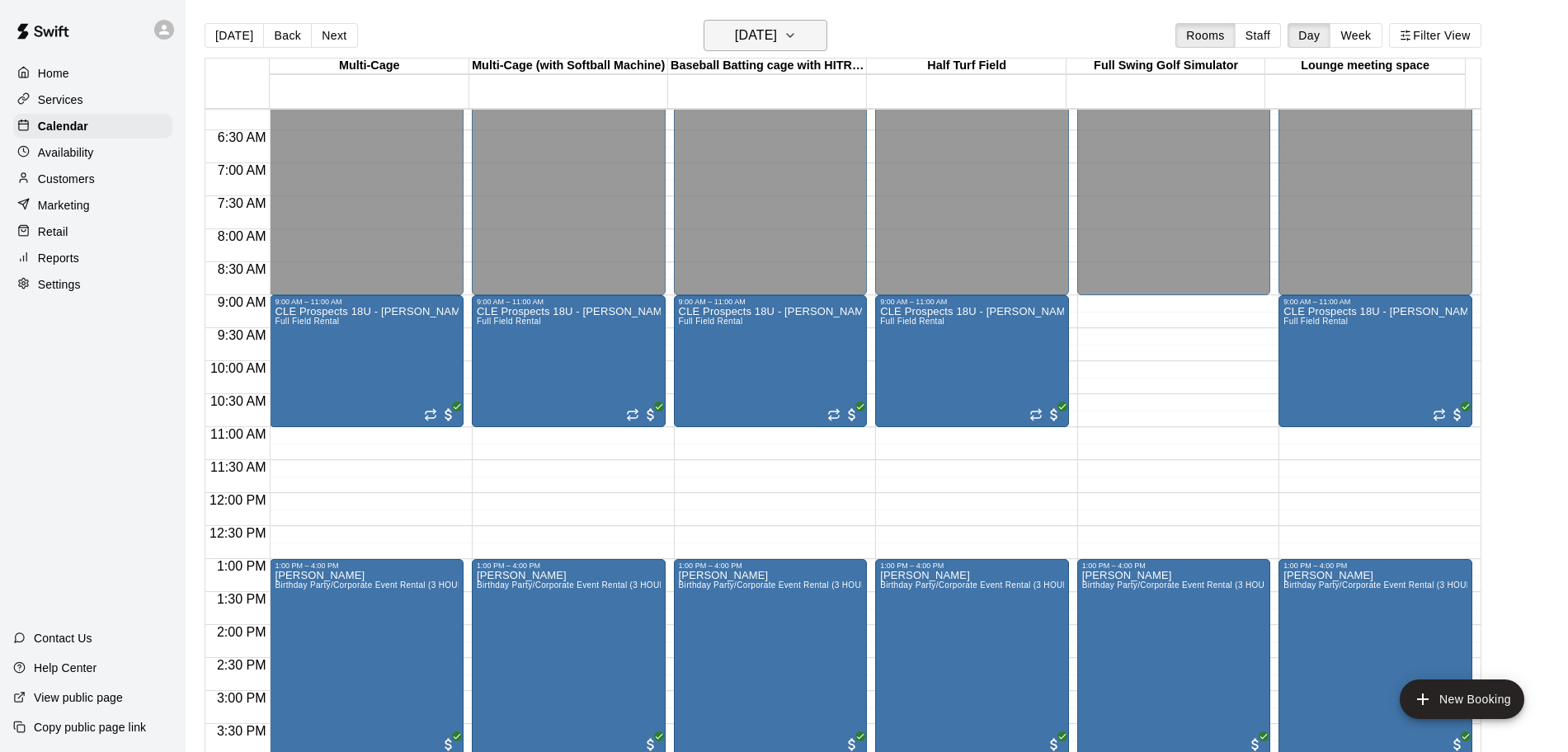
click at [777, 39] on h6 "[DATE]" at bounding box center [756, 35] width 42 height 23
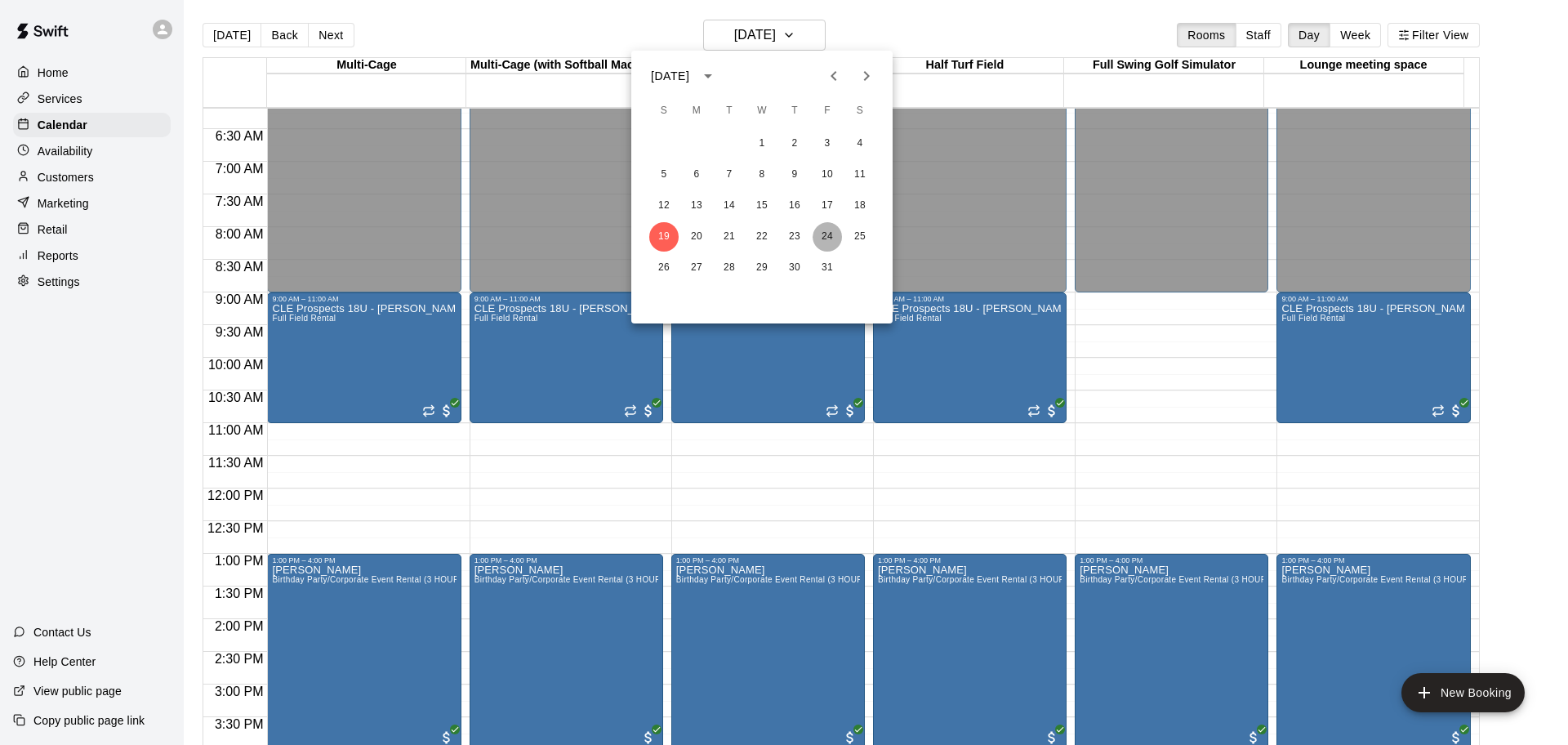
click at [822, 231] on button "24" at bounding box center [827, 236] width 29 height 29
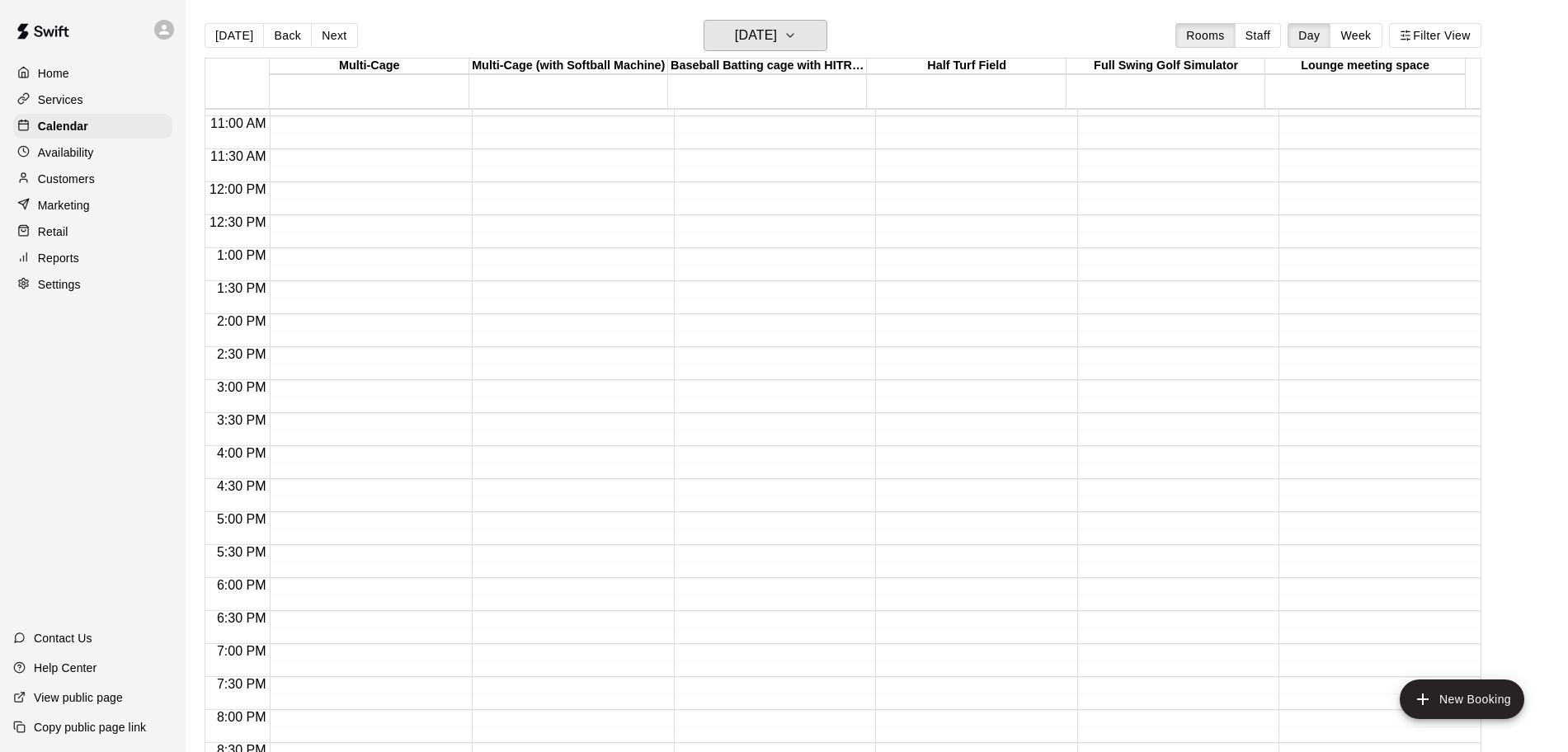
scroll to position [717, 0]
click at [777, 39] on h6 "[DATE]" at bounding box center [756, 35] width 42 height 23
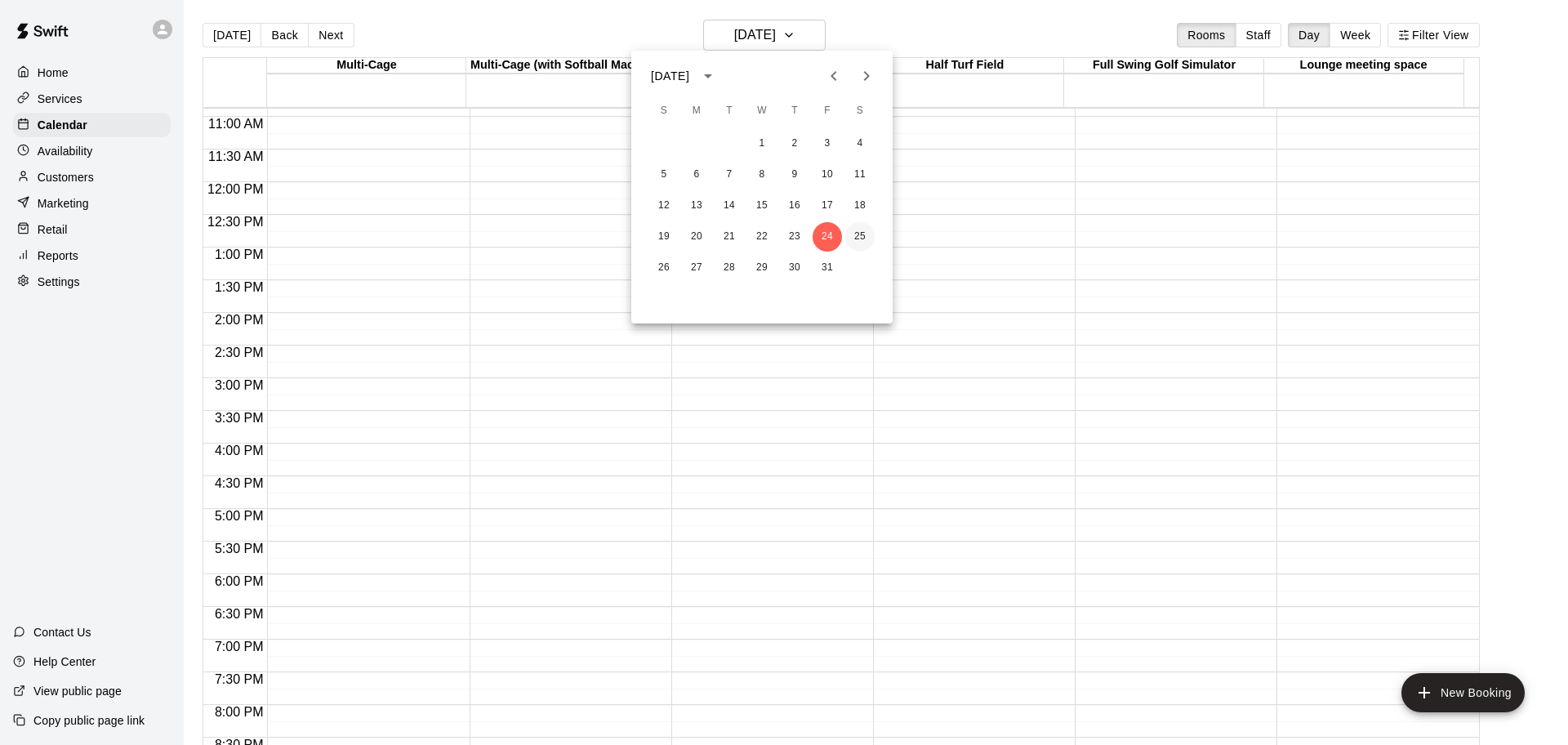
click at [869, 242] on button "25" at bounding box center [859, 236] width 29 height 29
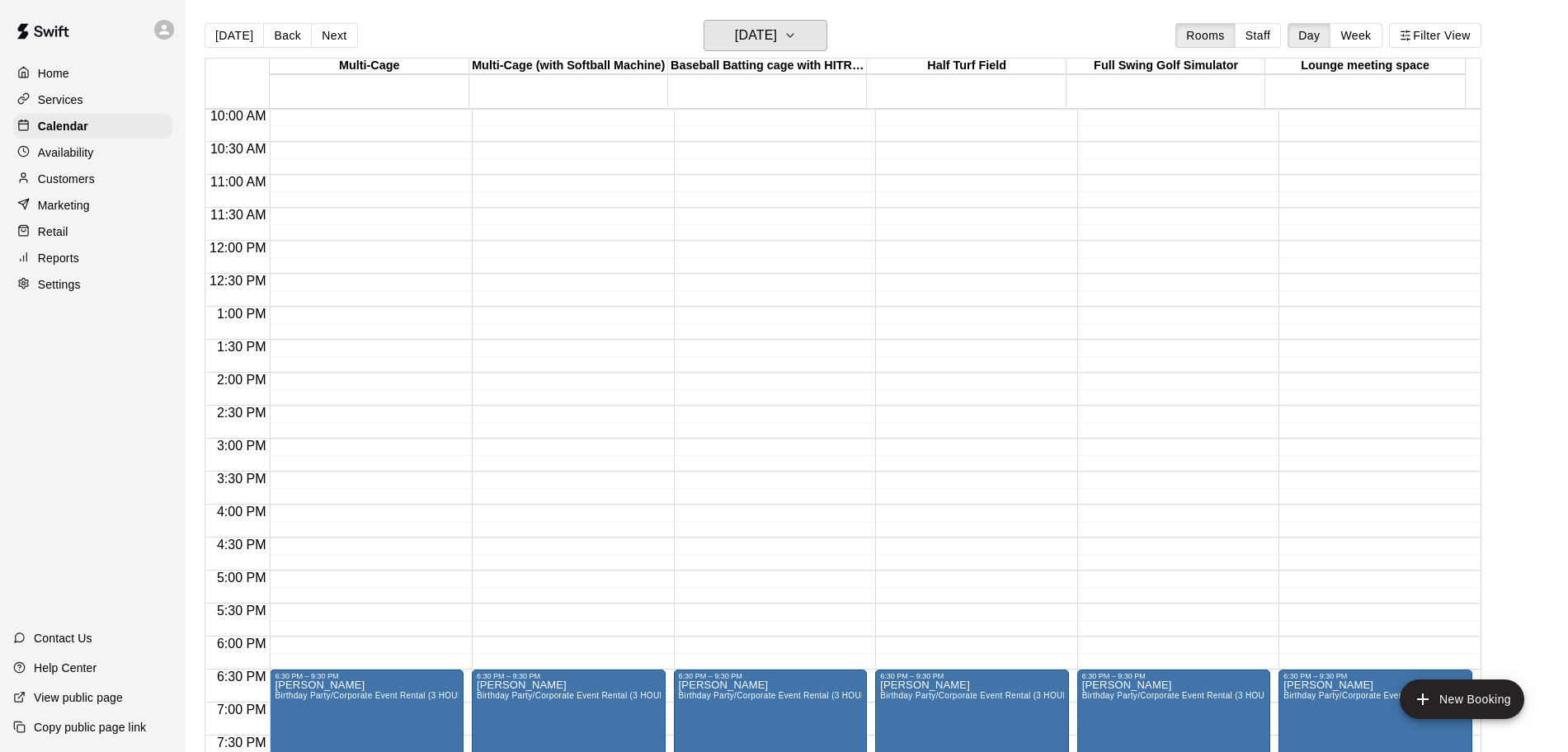
scroll to position [310, 0]
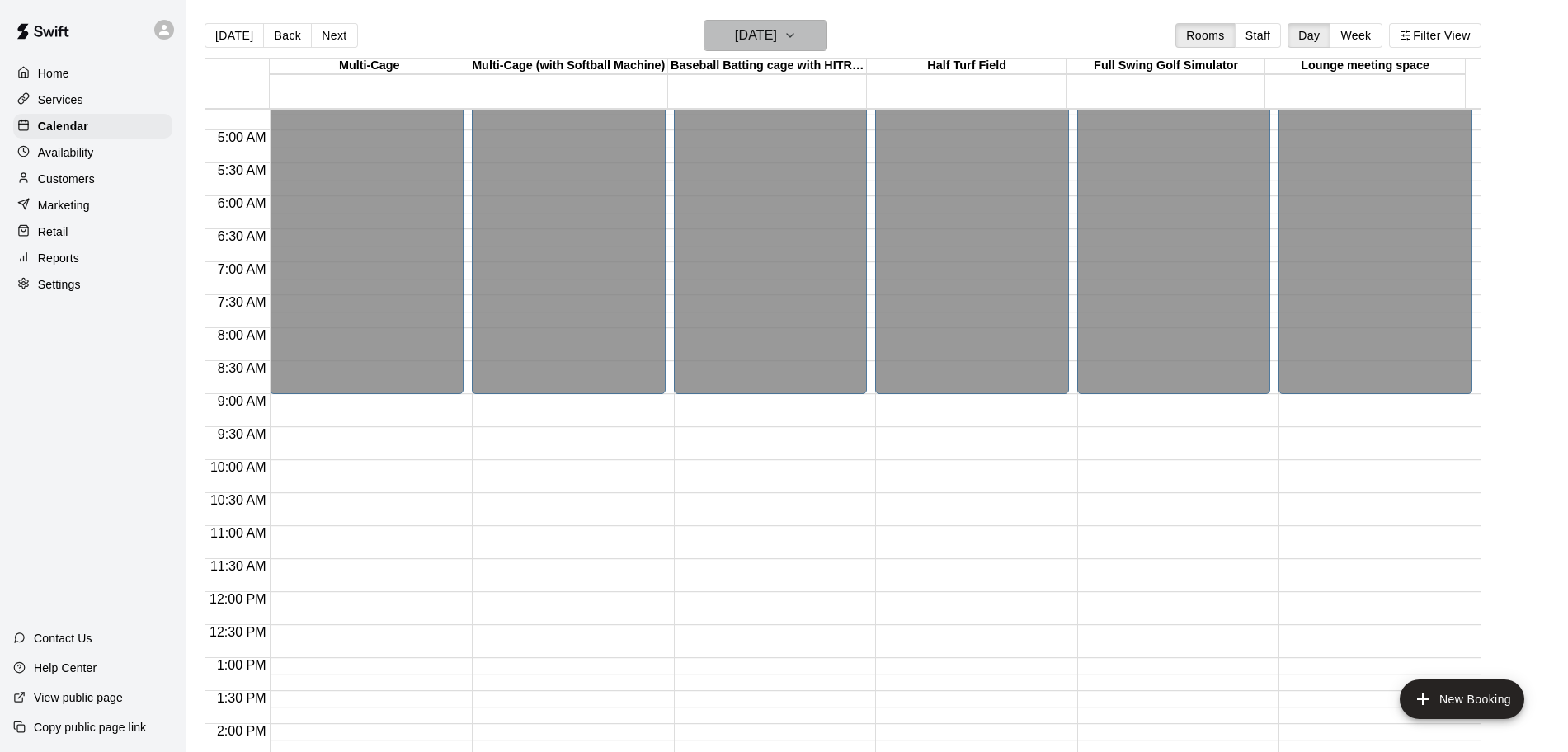
click at [797, 45] on icon "button" at bounding box center [790, 35] width 14 height 19
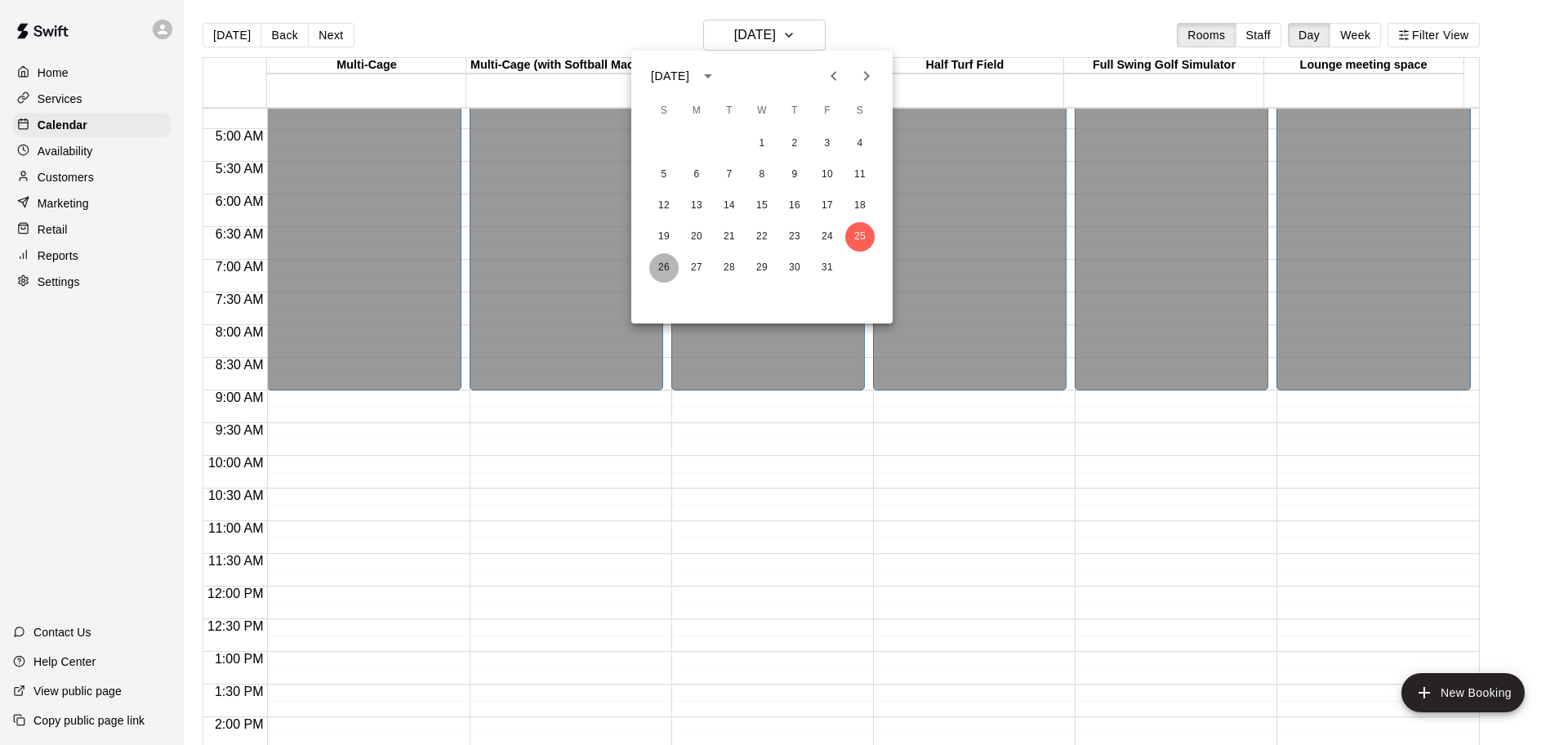
click at [668, 271] on button "26" at bounding box center [663, 267] width 29 height 29
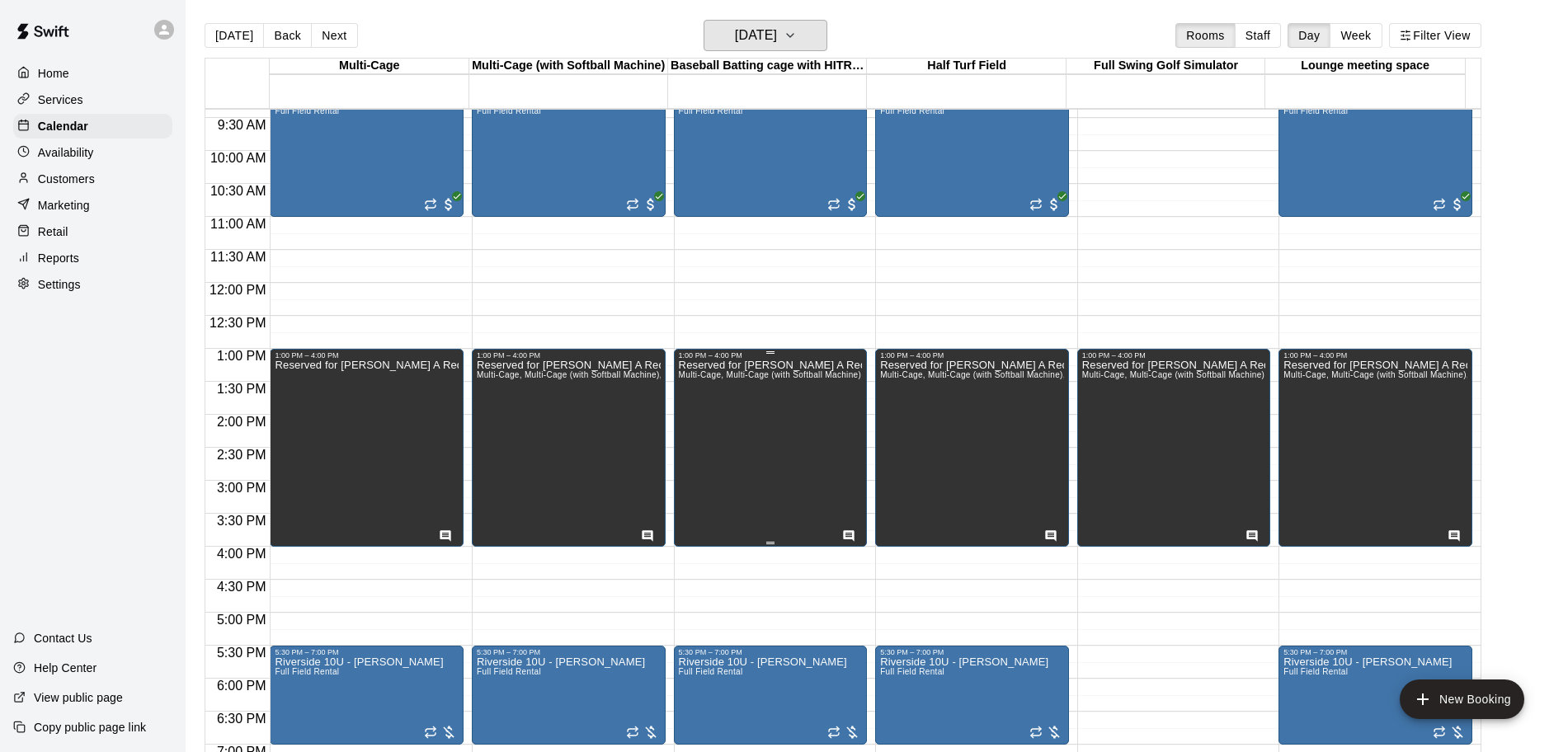
scroll to position [722, 0]
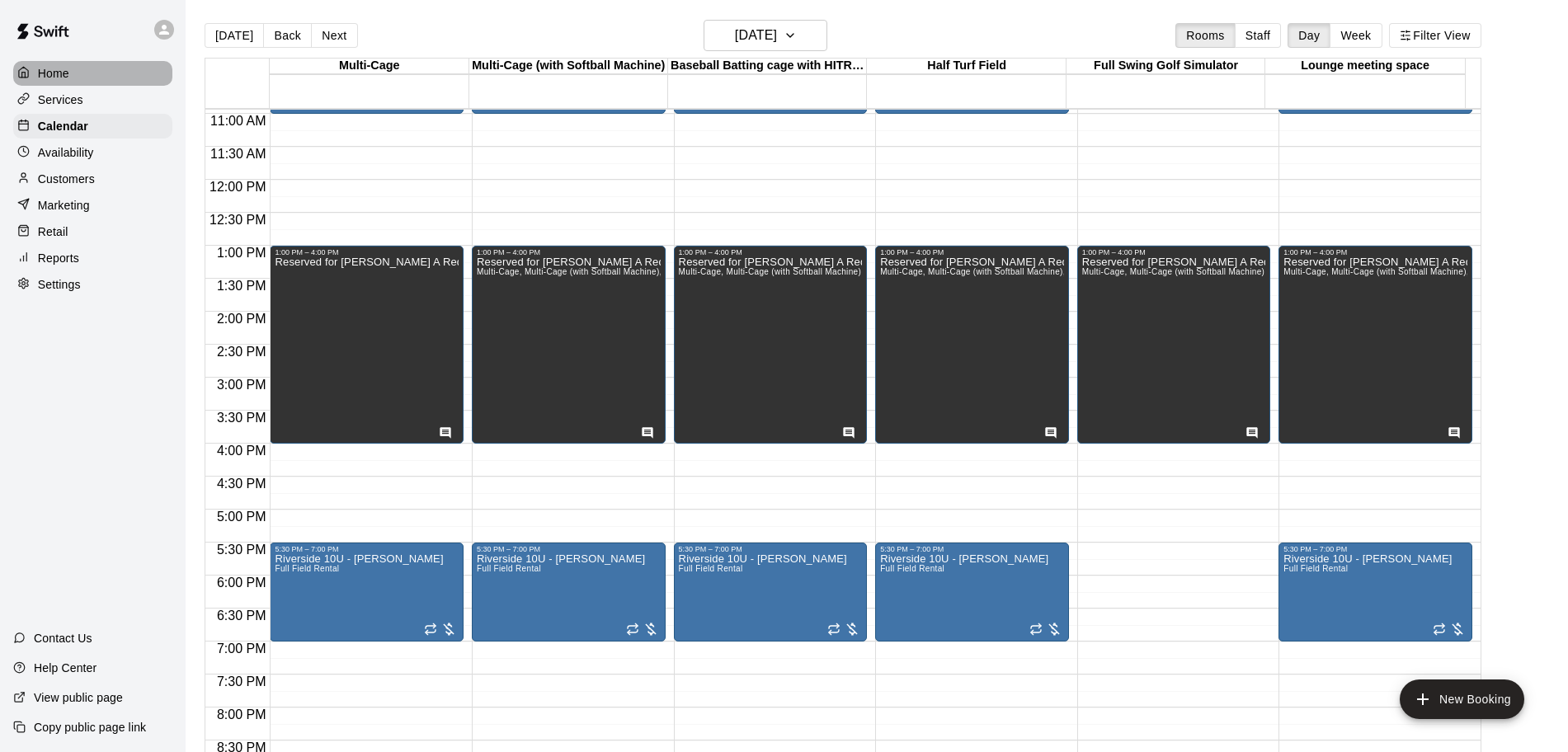
click at [51, 69] on p "Home" at bounding box center [53, 73] width 31 height 16
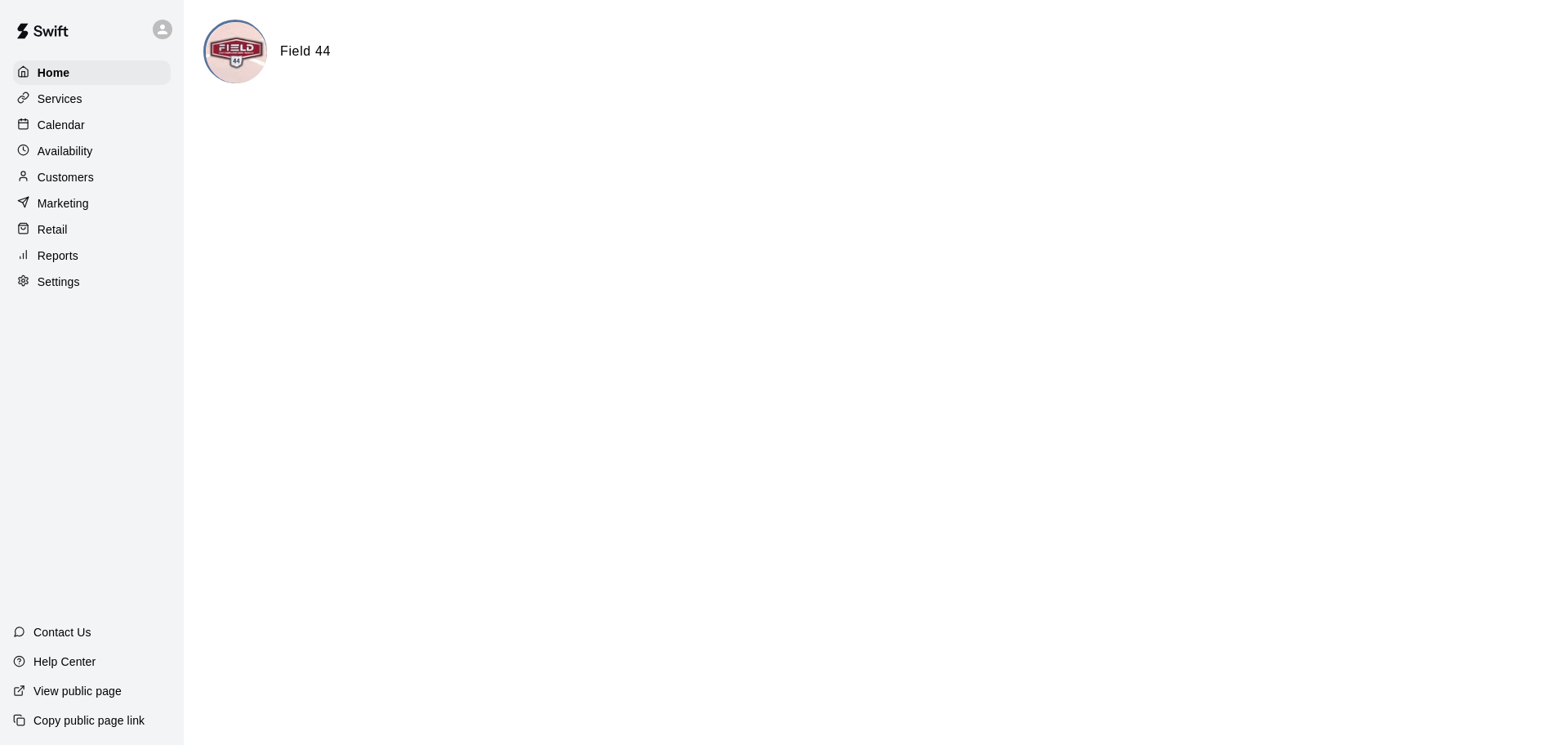
click at [65, 175] on p "Customers" at bounding box center [65, 177] width 56 height 16
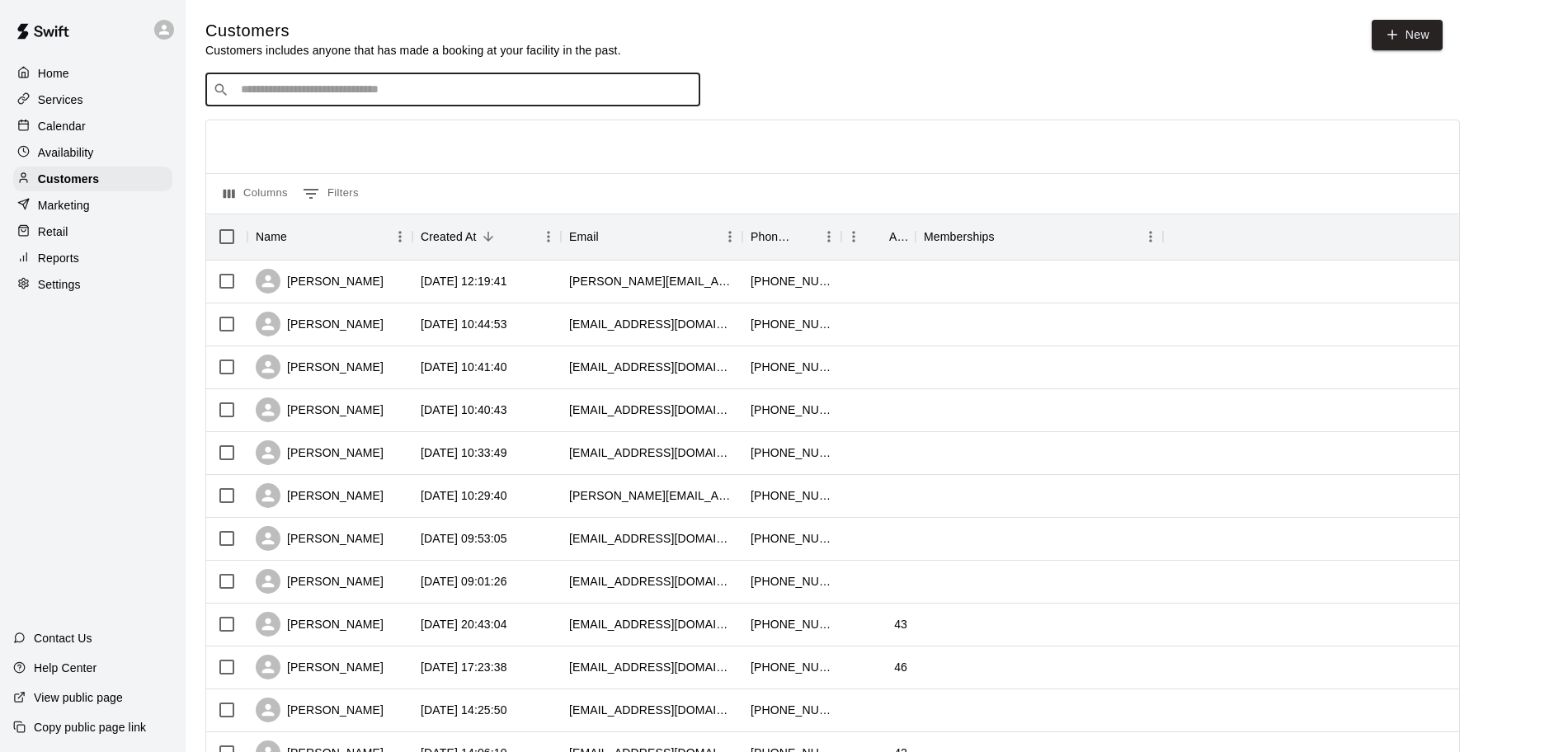
click at [492, 92] on input "Search customers by name or email" at bounding box center [465, 90] width 457 height 16
type input "*"
type input "*****"
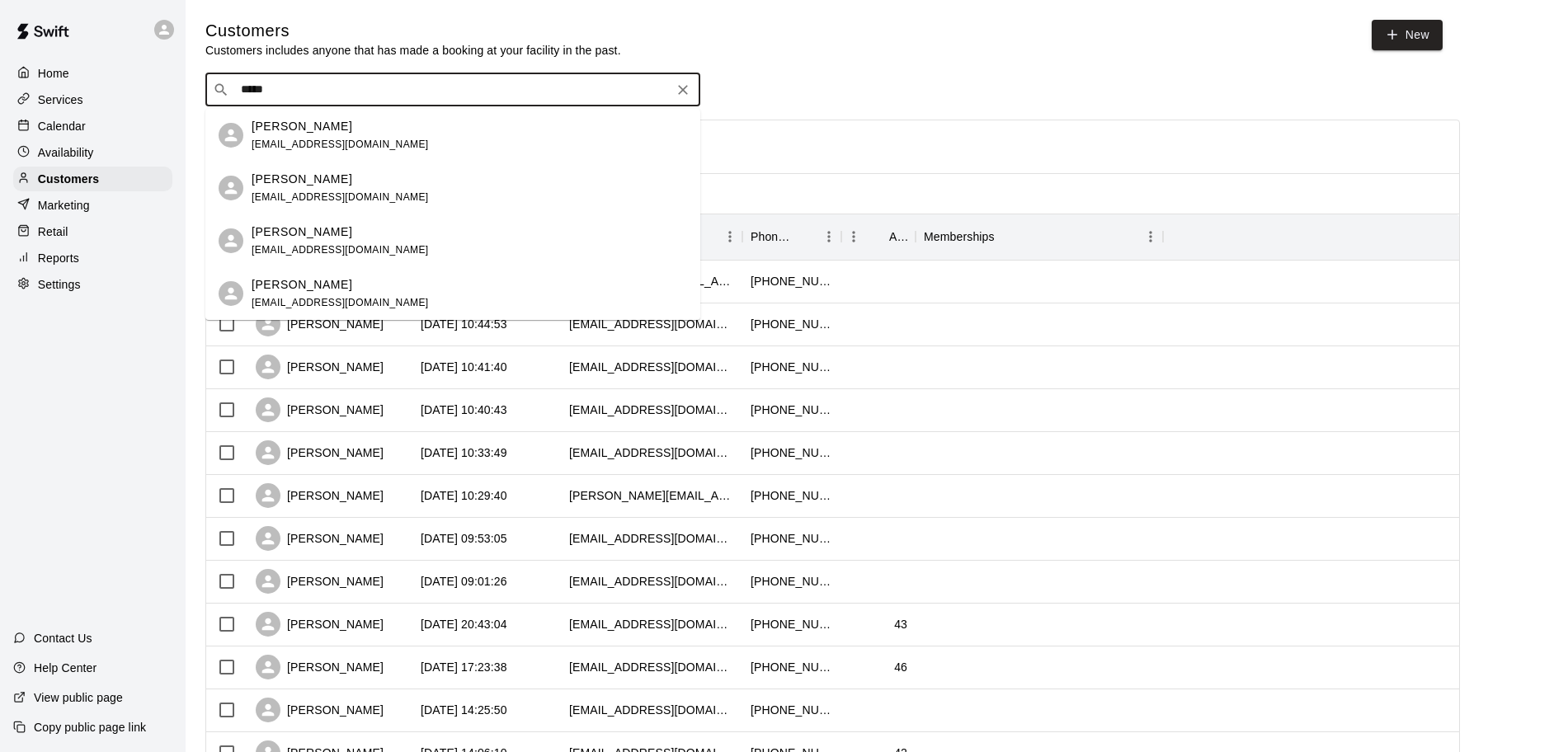
click at [440, 142] on div "[PERSON_NAME] [EMAIL_ADDRESS][DOMAIN_NAME]" at bounding box center [469, 135] width 436 height 36
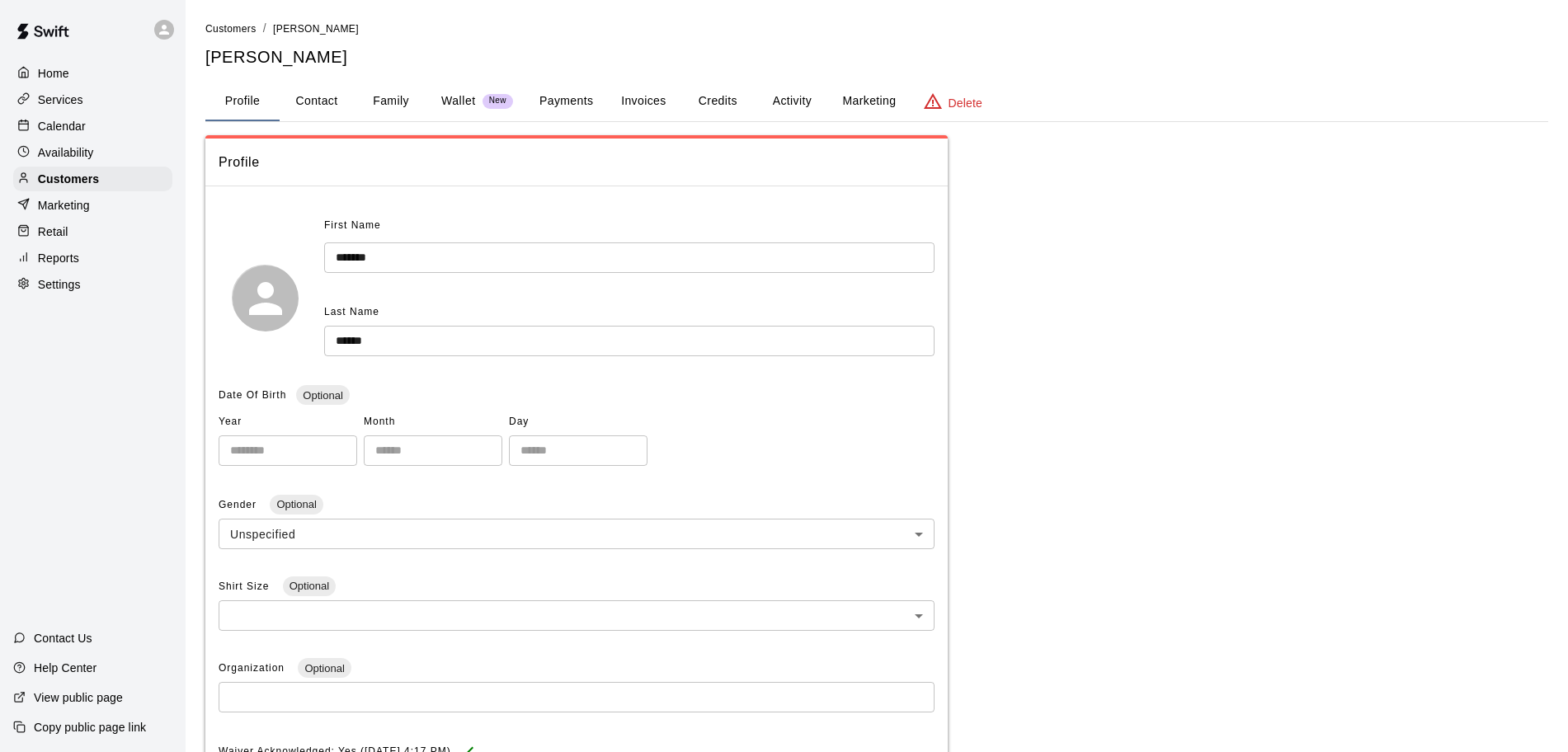
click at [307, 107] on button "Contact" at bounding box center [317, 102] width 74 height 40
select select "**"
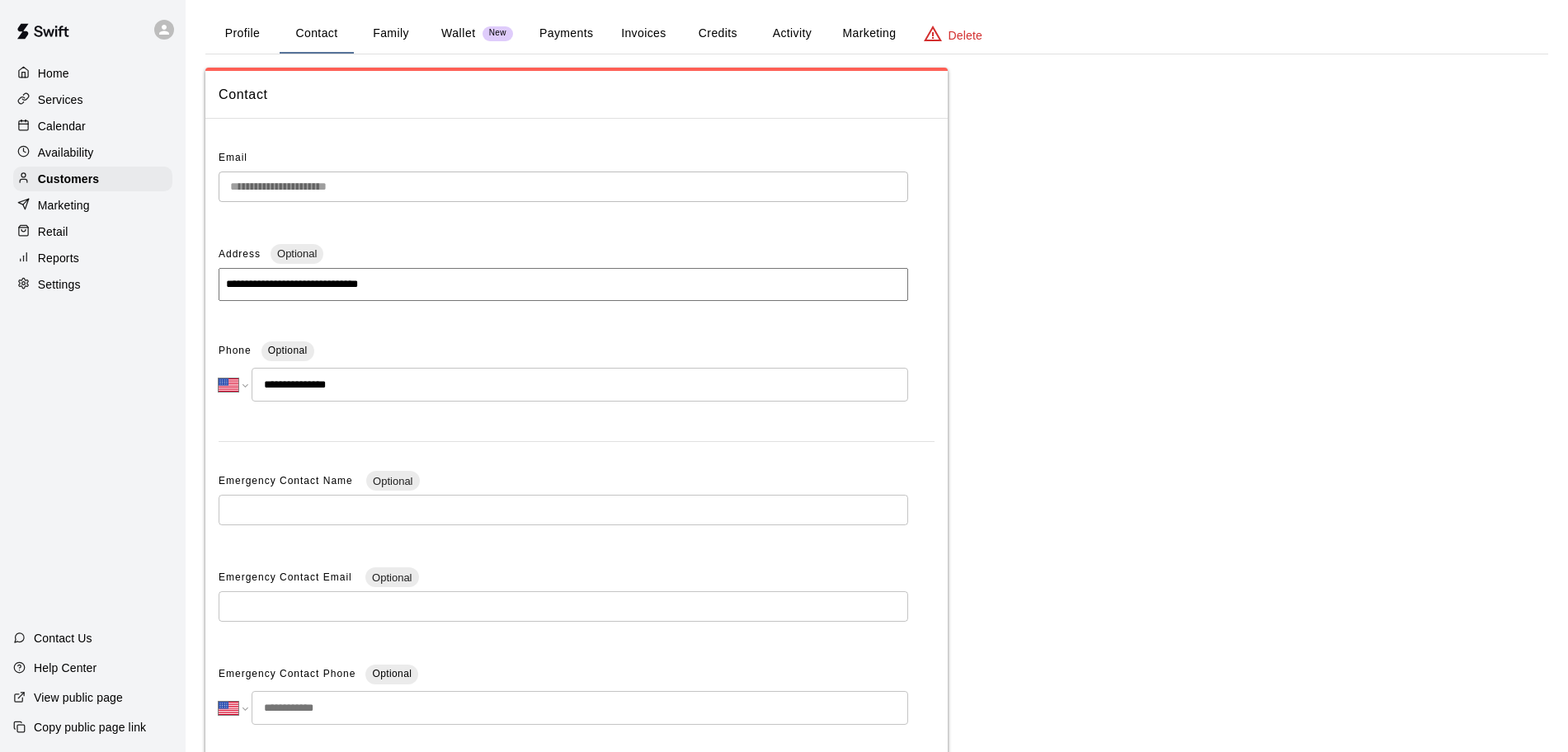
scroll to position [103, 0]
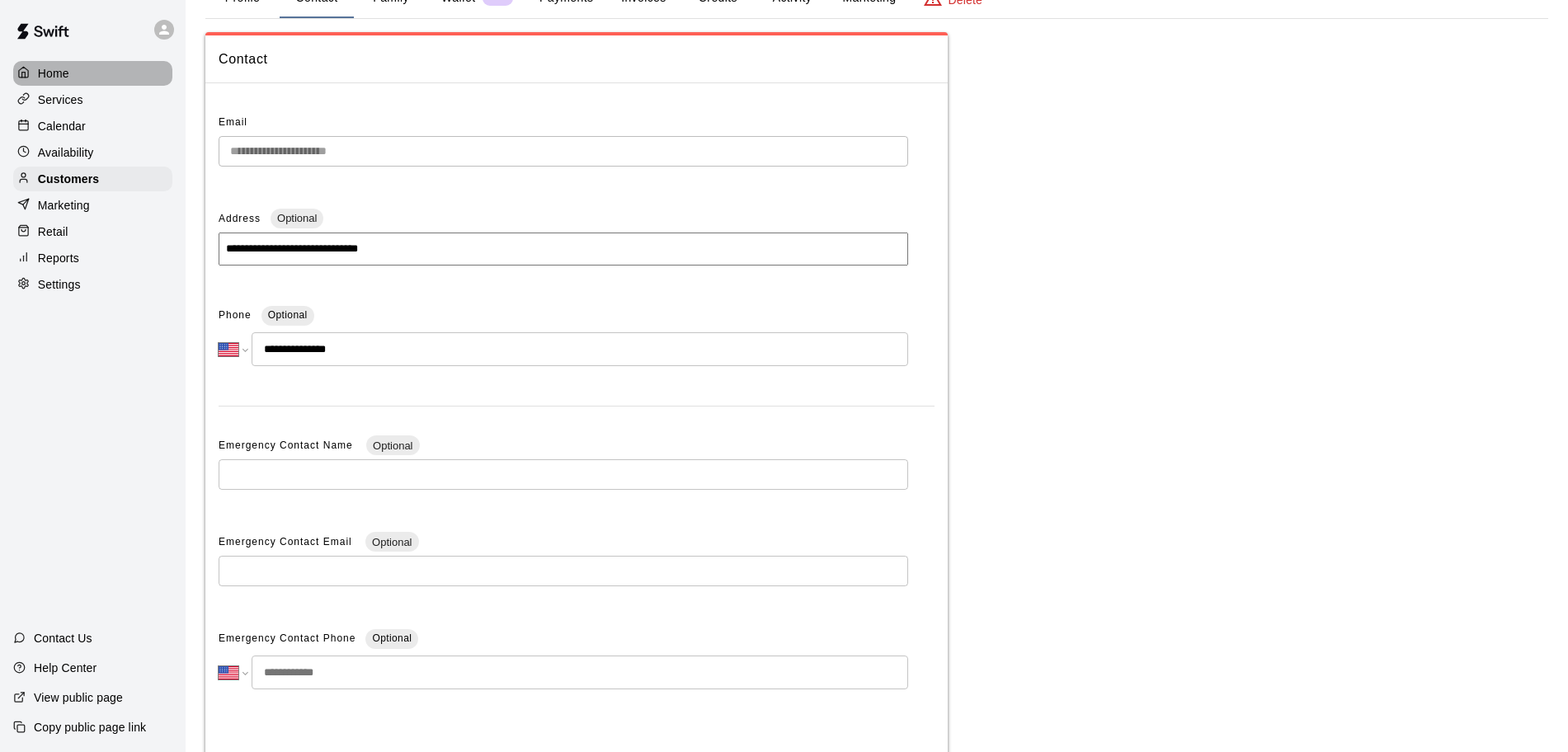
click at [74, 78] on div "Home" at bounding box center [93, 73] width 159 height 25
